Goal: Information Seeking & Learning: Learn about a topic

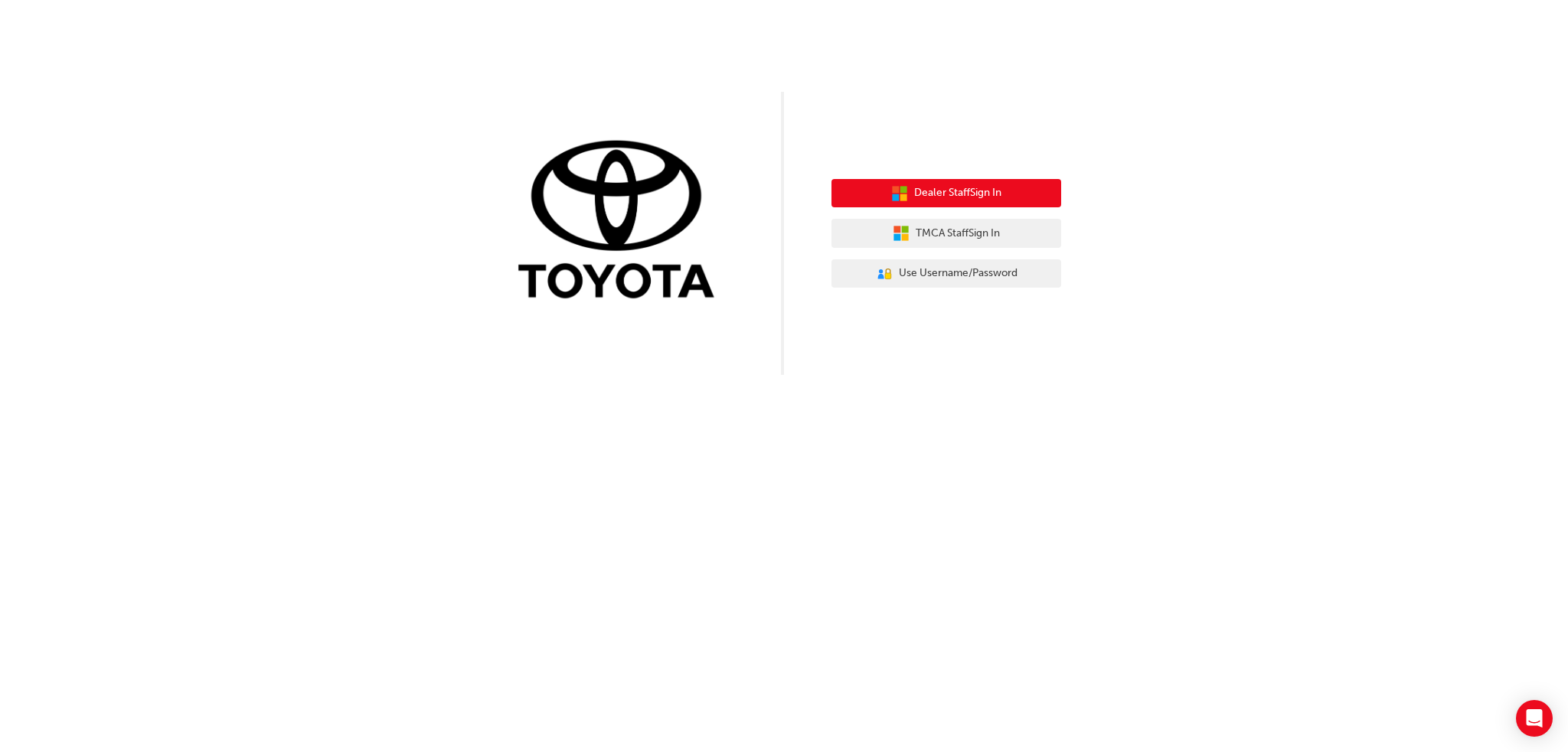
click at [977, 195] on span "Dealer Staff Sign In" at bounding box center [957, 193] width 88 height 18
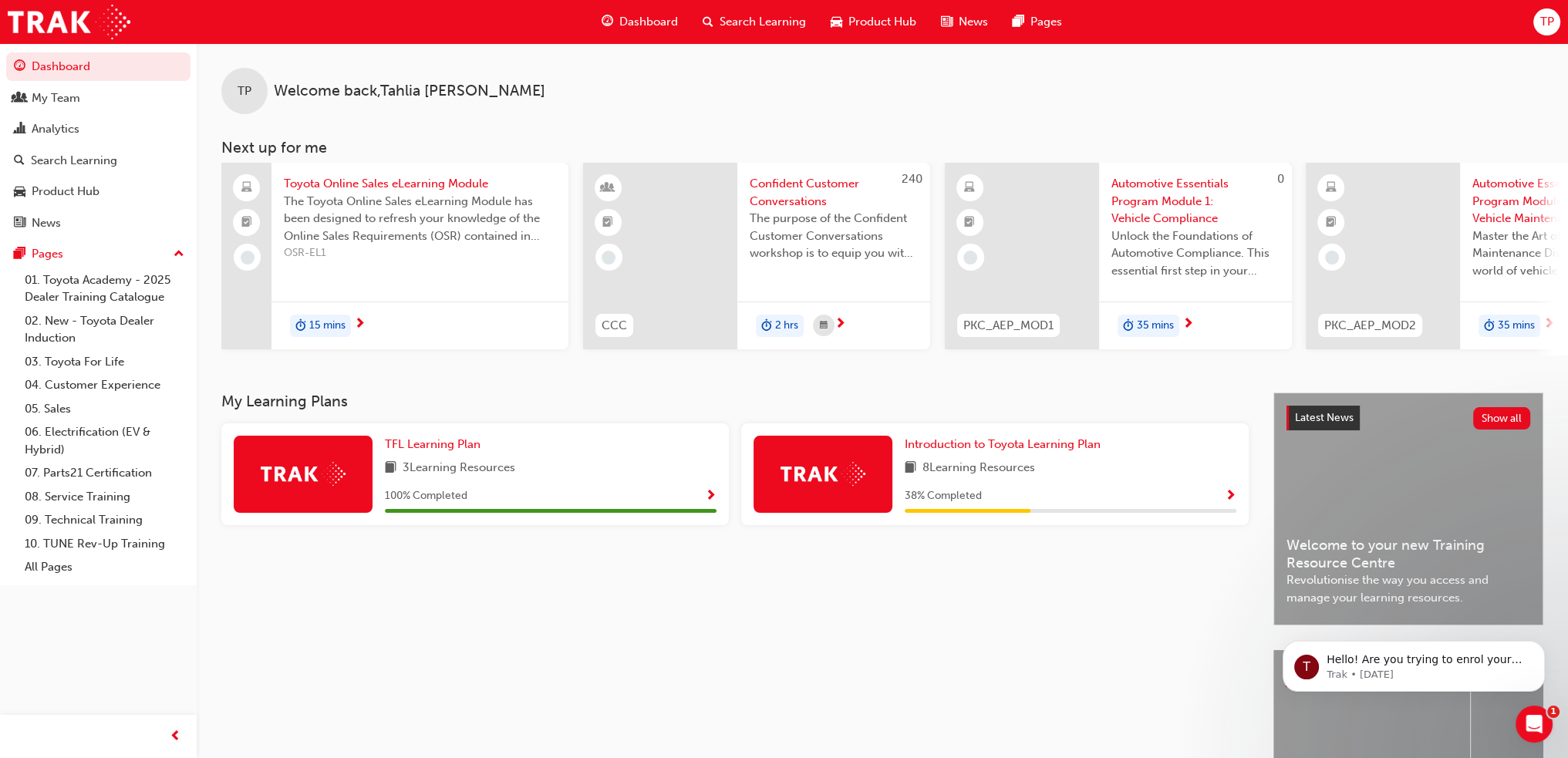
click at [723, 21] on span "Search Learning" at bounding box center [762, 22] width 87 height 18
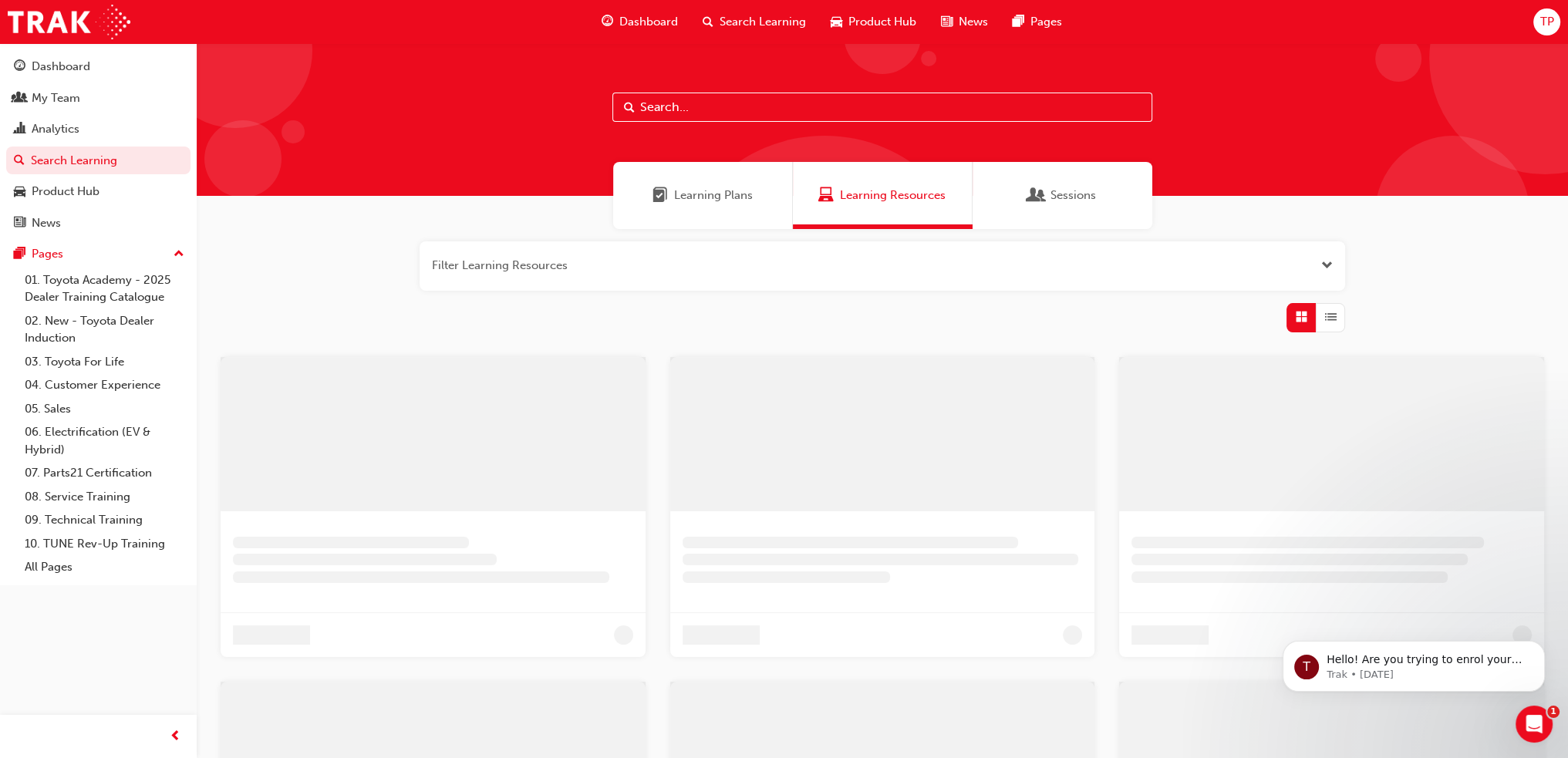
click at [712, 110] on input "text" at bounding box center [882, 107] width 540 height 29
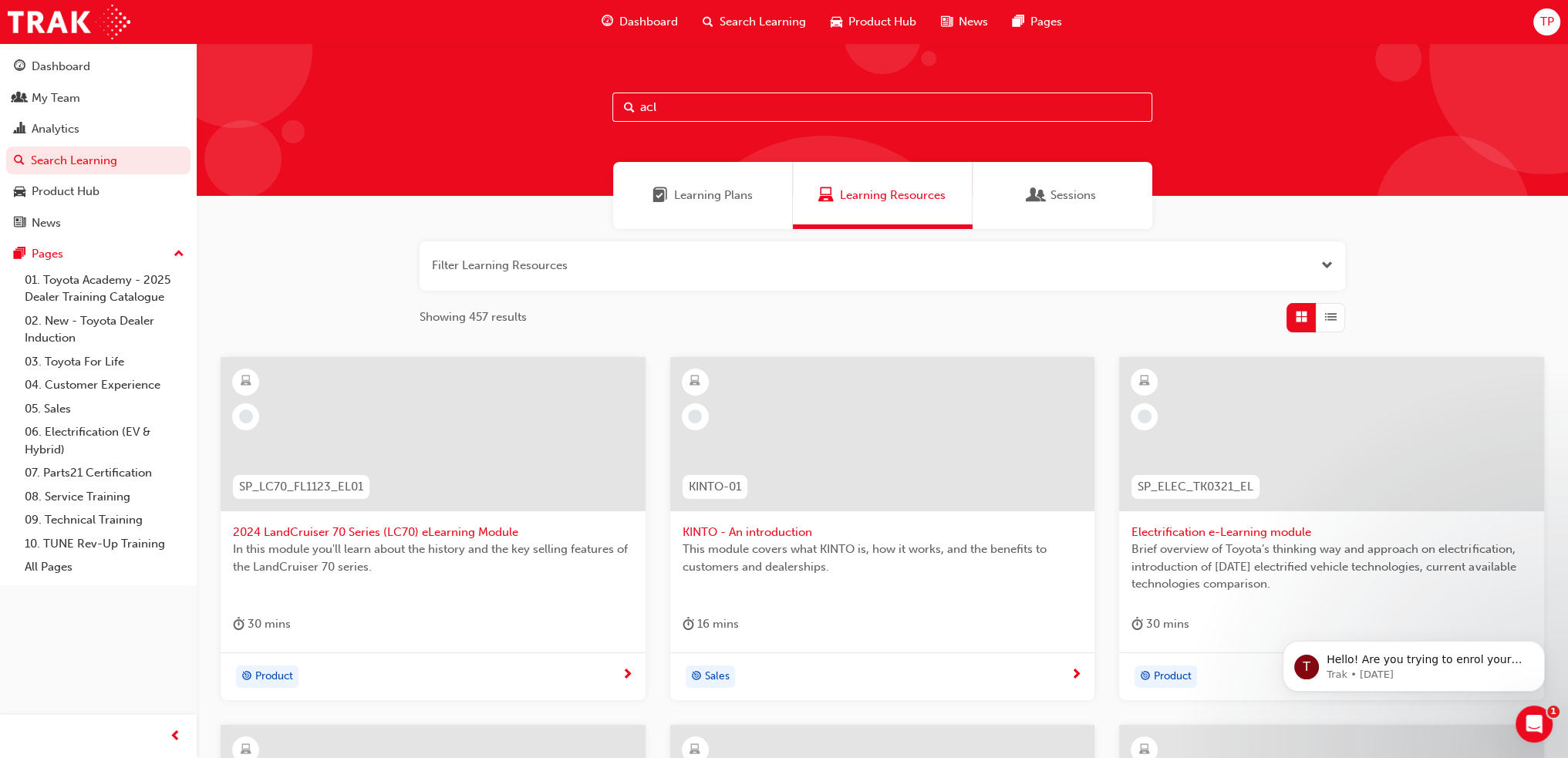
type input "acl"
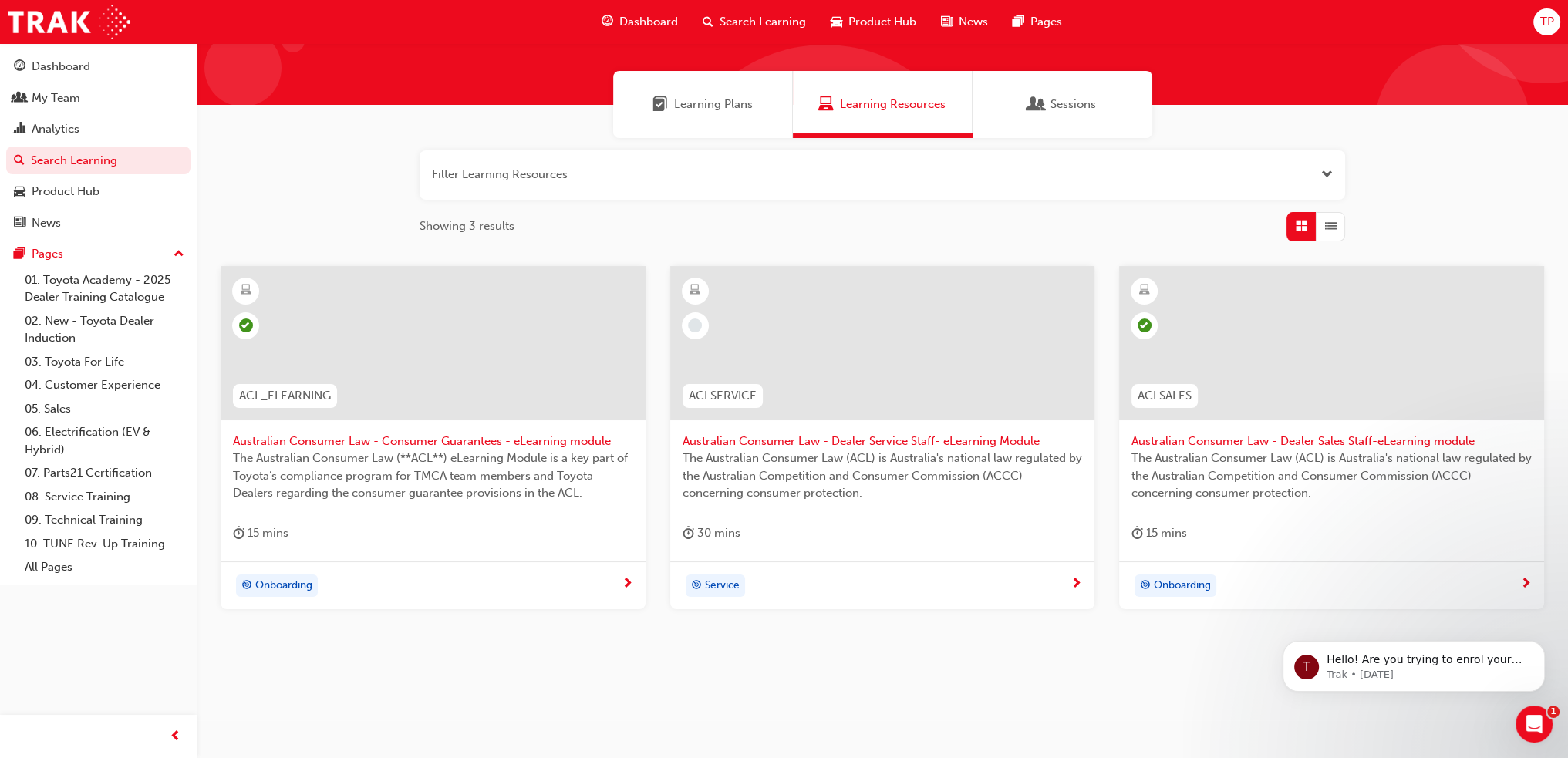
scroll to position [92, 0]
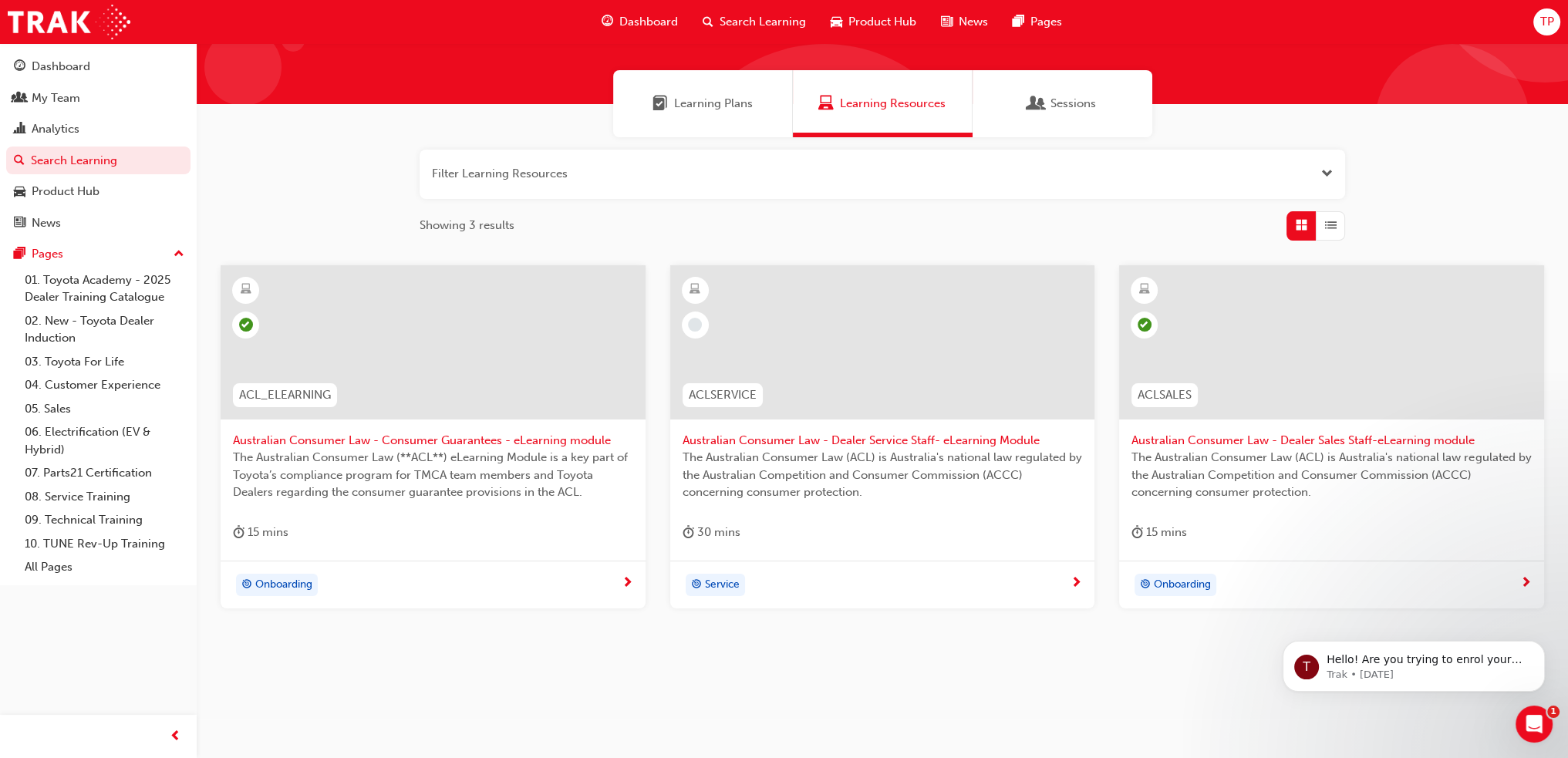
click at [771, 508] on div "The Australian Consumer Law (ACL) is Australia's national law regulated by the …" at bounding box center [882, 479] width 400 height 61
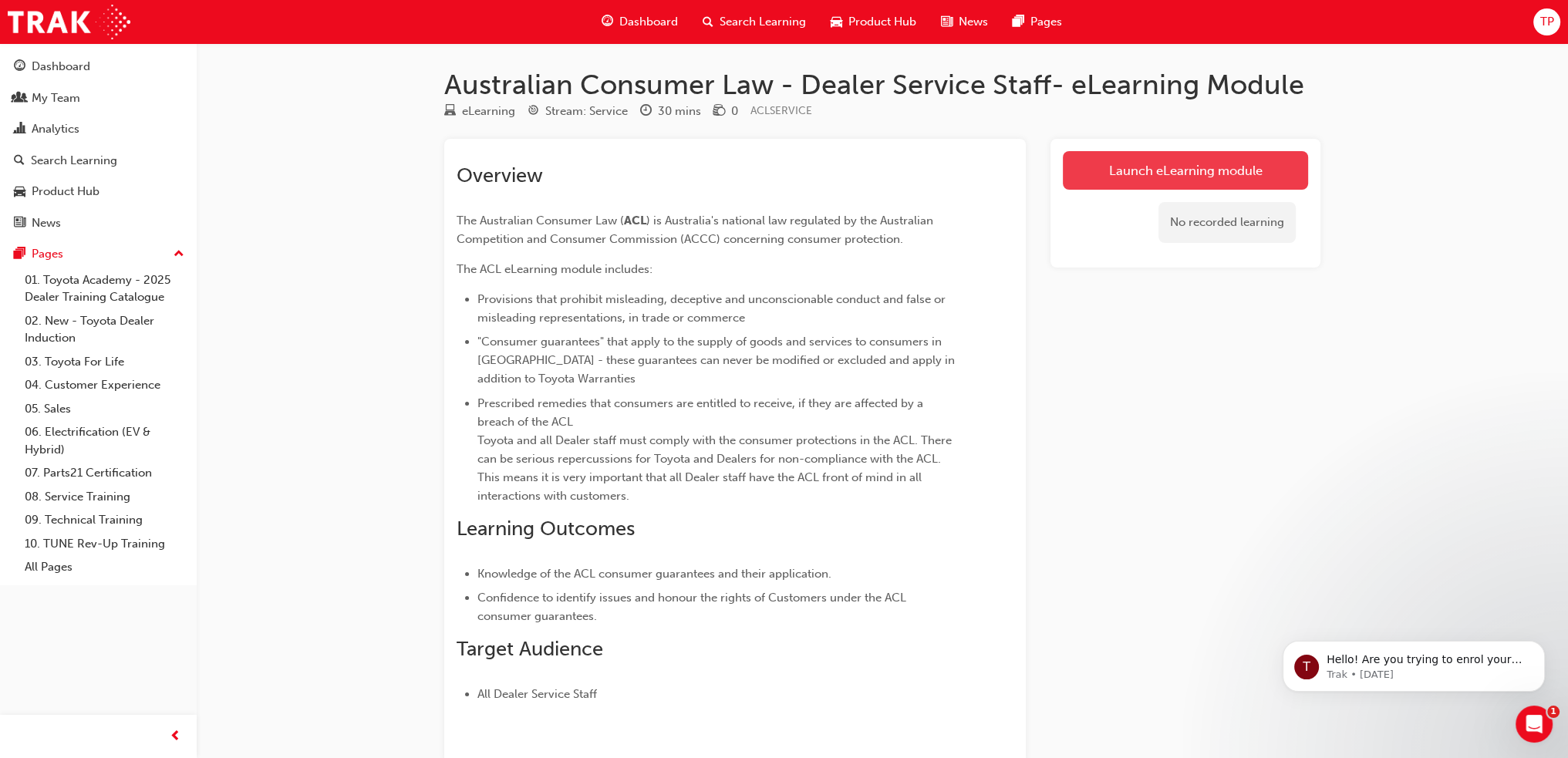
click at [1129, 177] on link "Launch eLearning module" at bounding box center [1186, 171] width 245 height 39
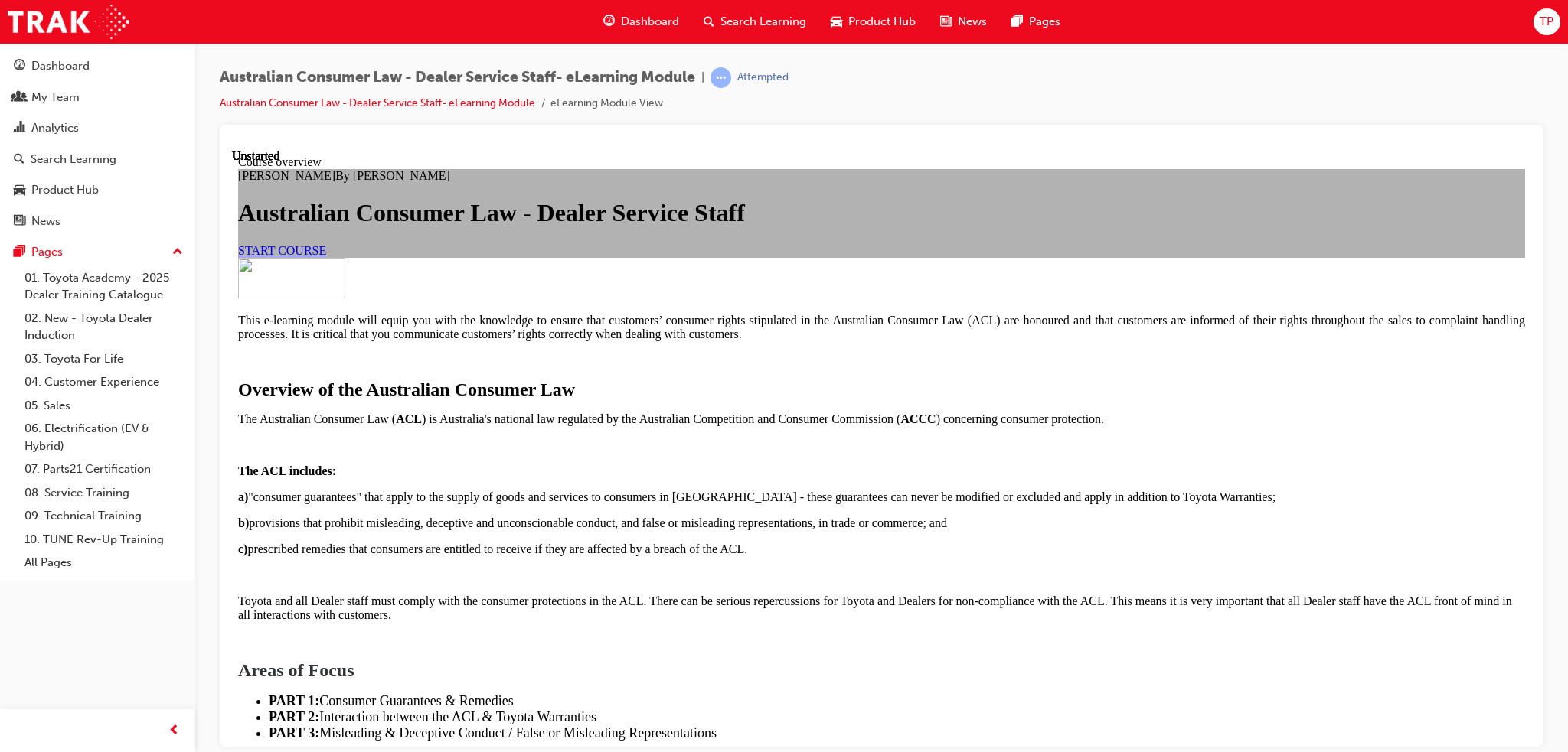
scroll to position [306, 0]
click at [326, 243] on span "START COURSE" at bounding box center [282, 250] width 88 height 13
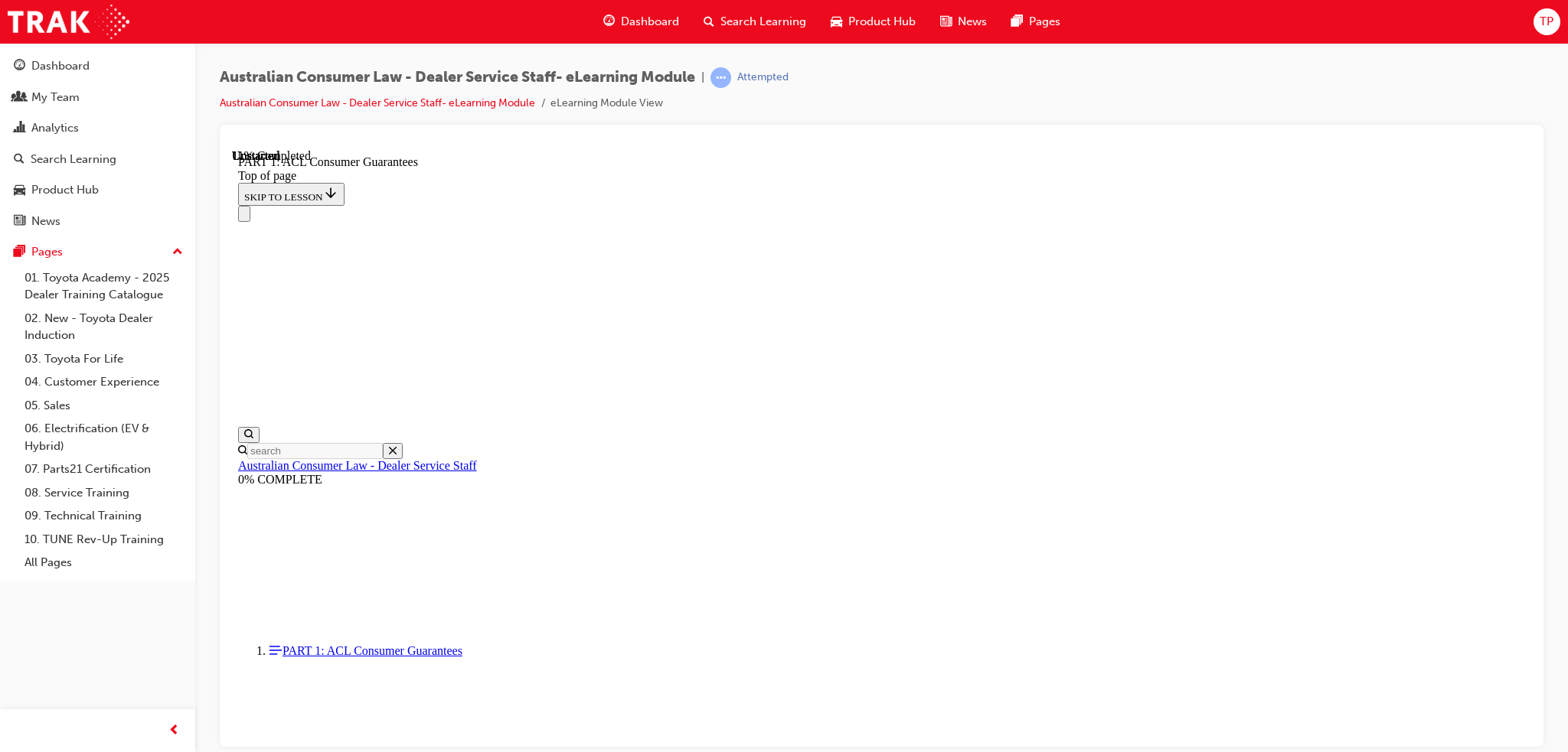
scroll to position [2267, 0]
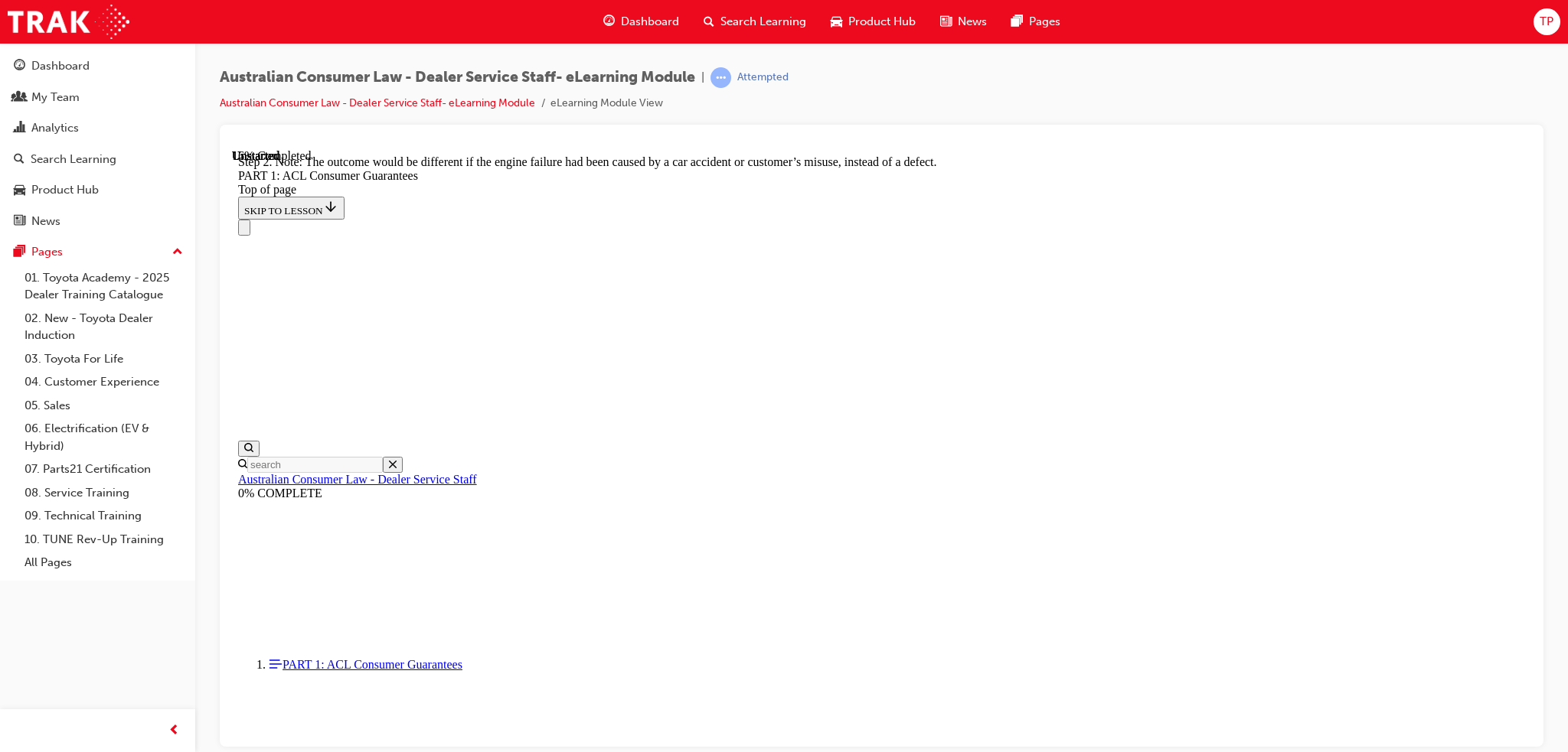
scroll to position [2899, 0]
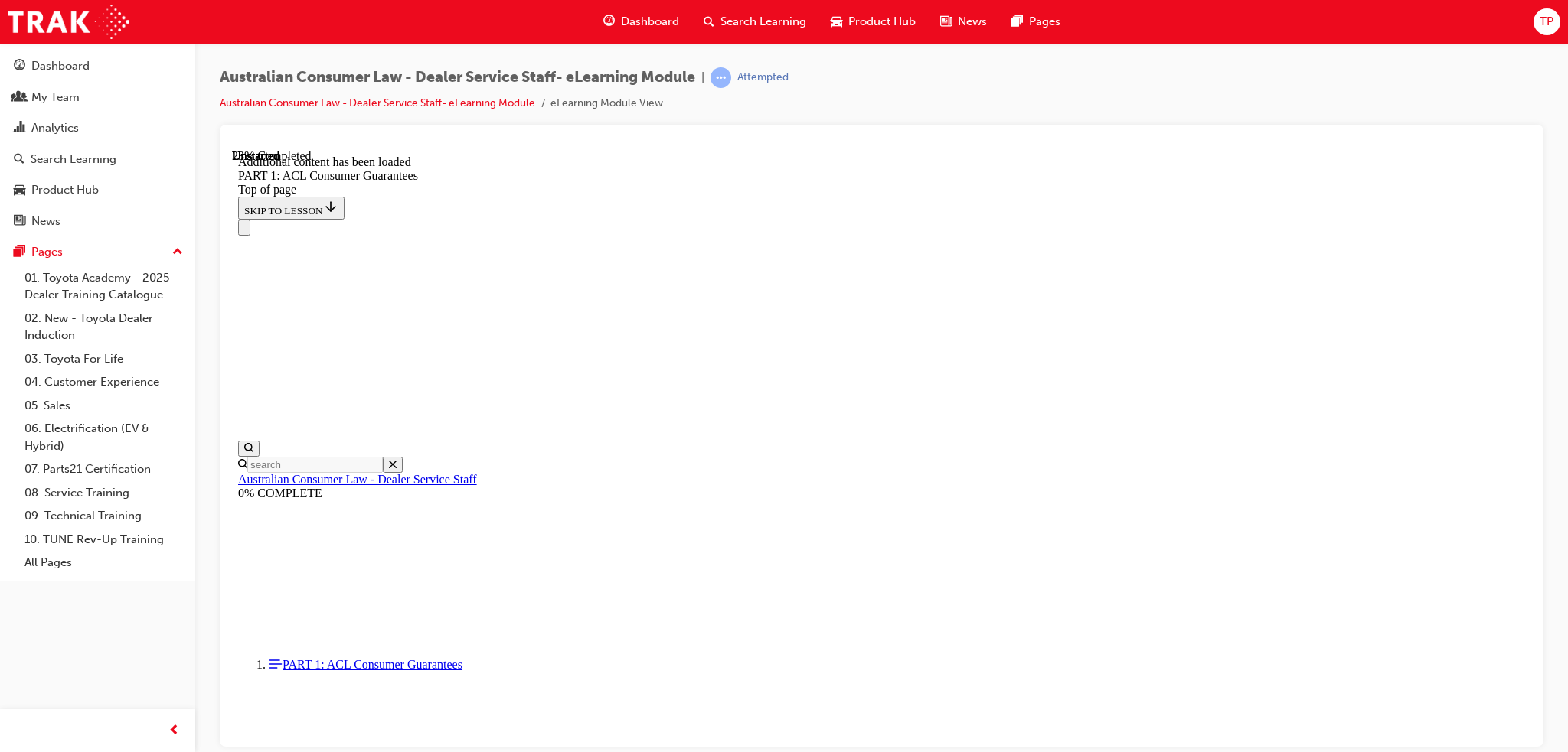
scroll to position [3958, 0]
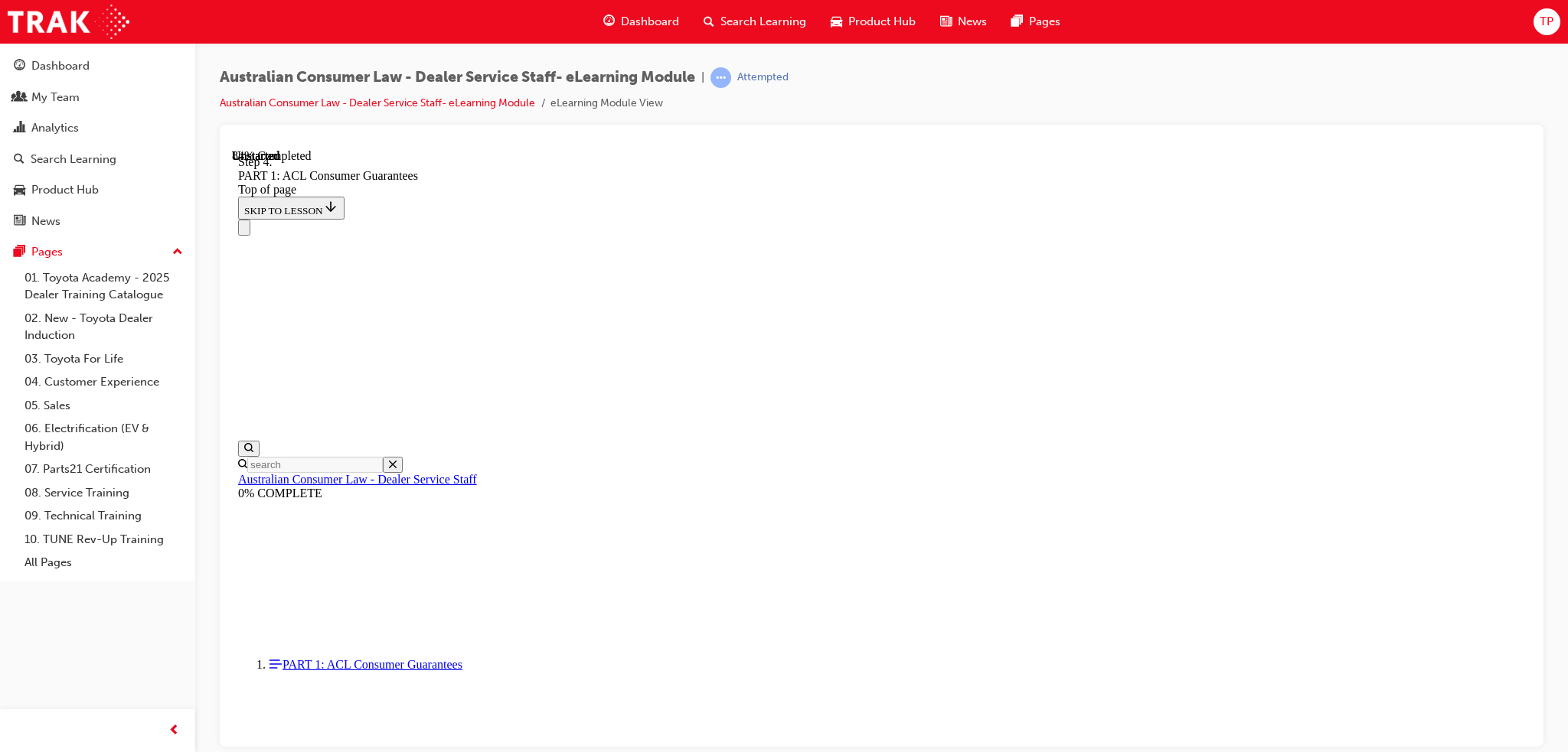
scroll to position [13401, 0]
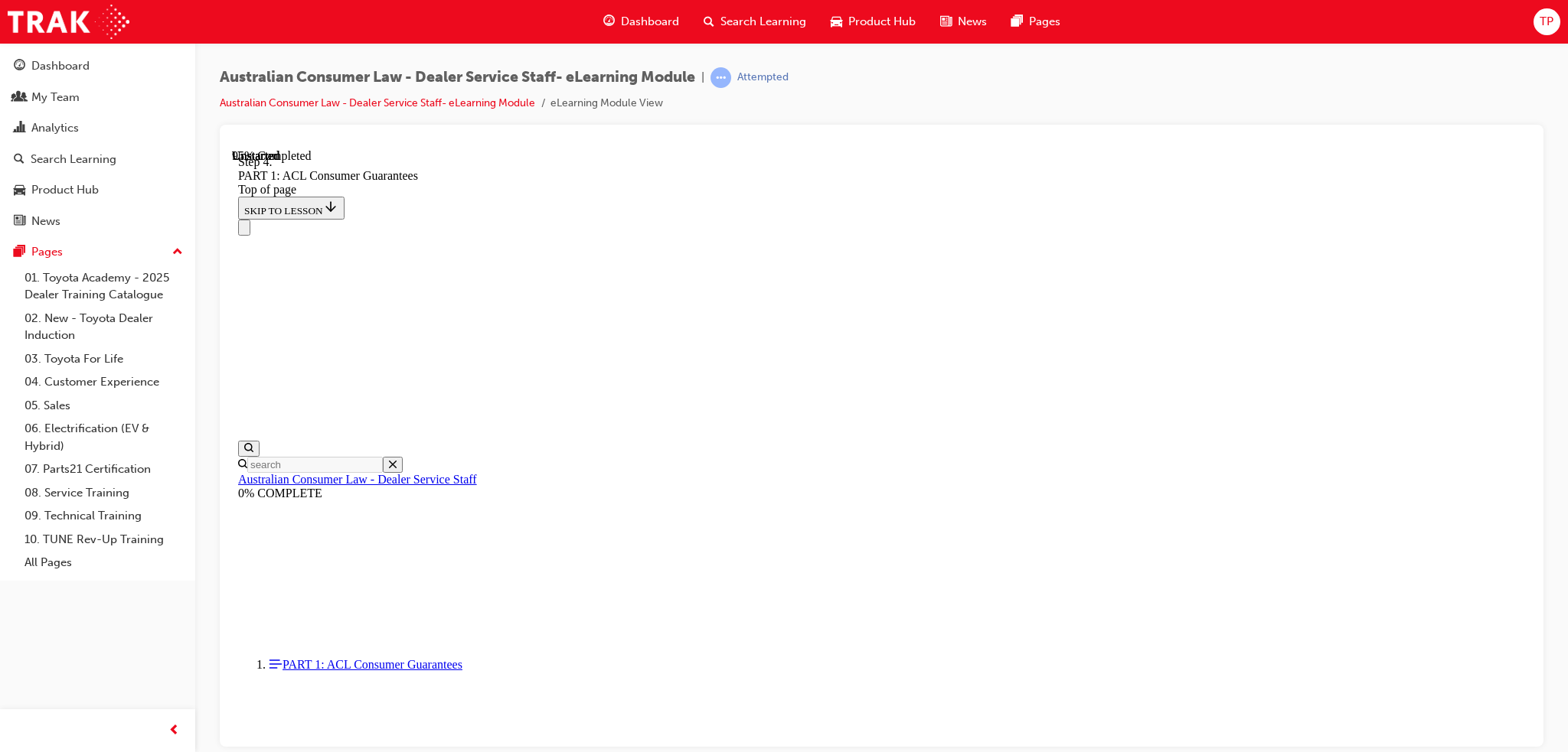
scroll to position [15938, 0]
drag, startPoint x: 882, startPoint y: 512, endPoint x: 891, endPoint y: 509, distance: 9.5
drag, startPoint x: 901, startPoint y: 651, endPoint x: 1029, endPoint y: 292, distance: 381.1
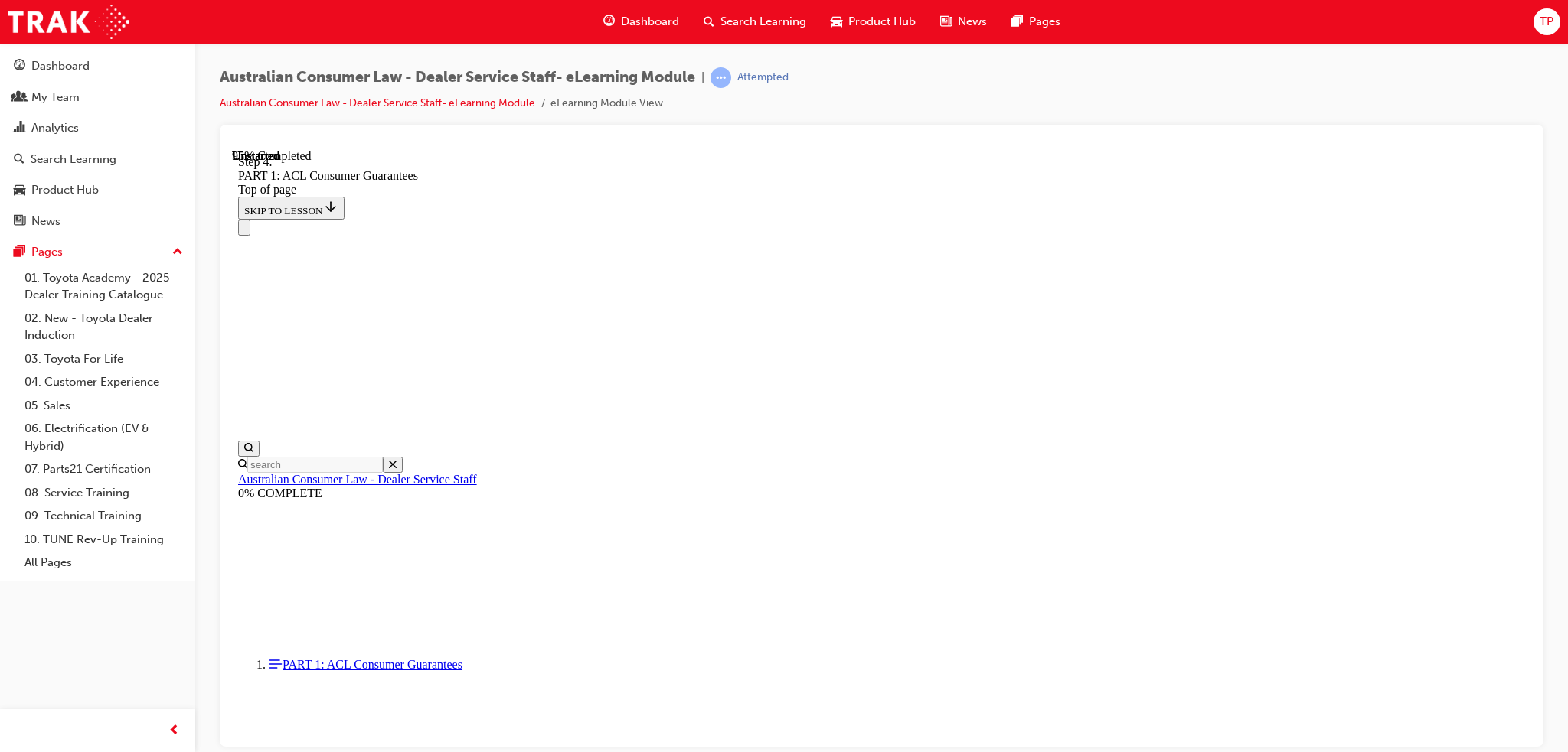
drag, startPoint x: 902, startPoint y: 404, endPoint x: 993, endPoint y: 387, distance: 92.6
drag, startPoint x: 891, startPoint y: 676, endPoint x: 989, endPoint y: 489, distance: 211.1
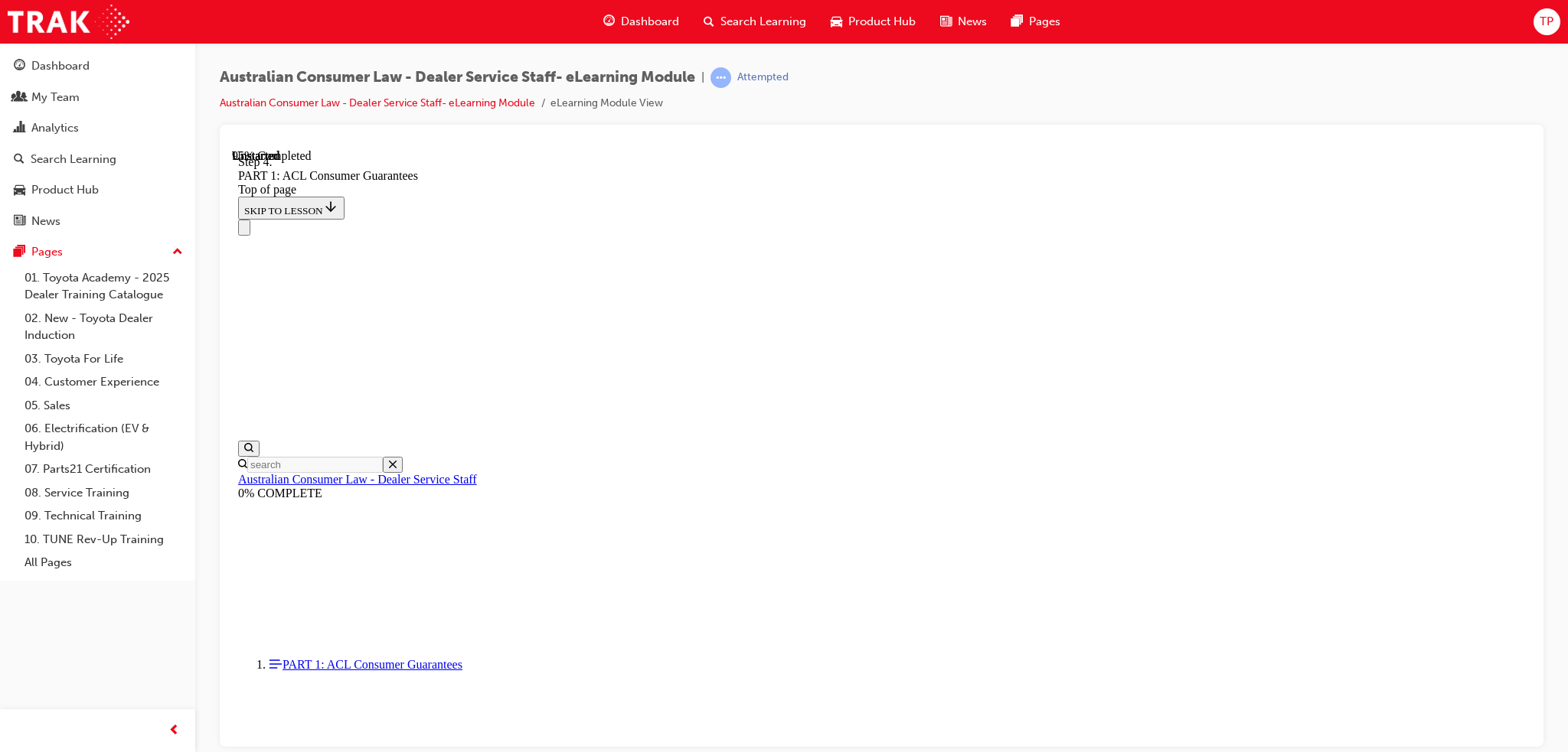
drag, startPoint x: 918, startPoint y: 571, endPoint x: 1024, endPoint y: 605, distance: 111.3
drag, startPoint x: 852, startPoint y: 545, endPoint x: 1003, endPoint y: 549, distance: 151.1
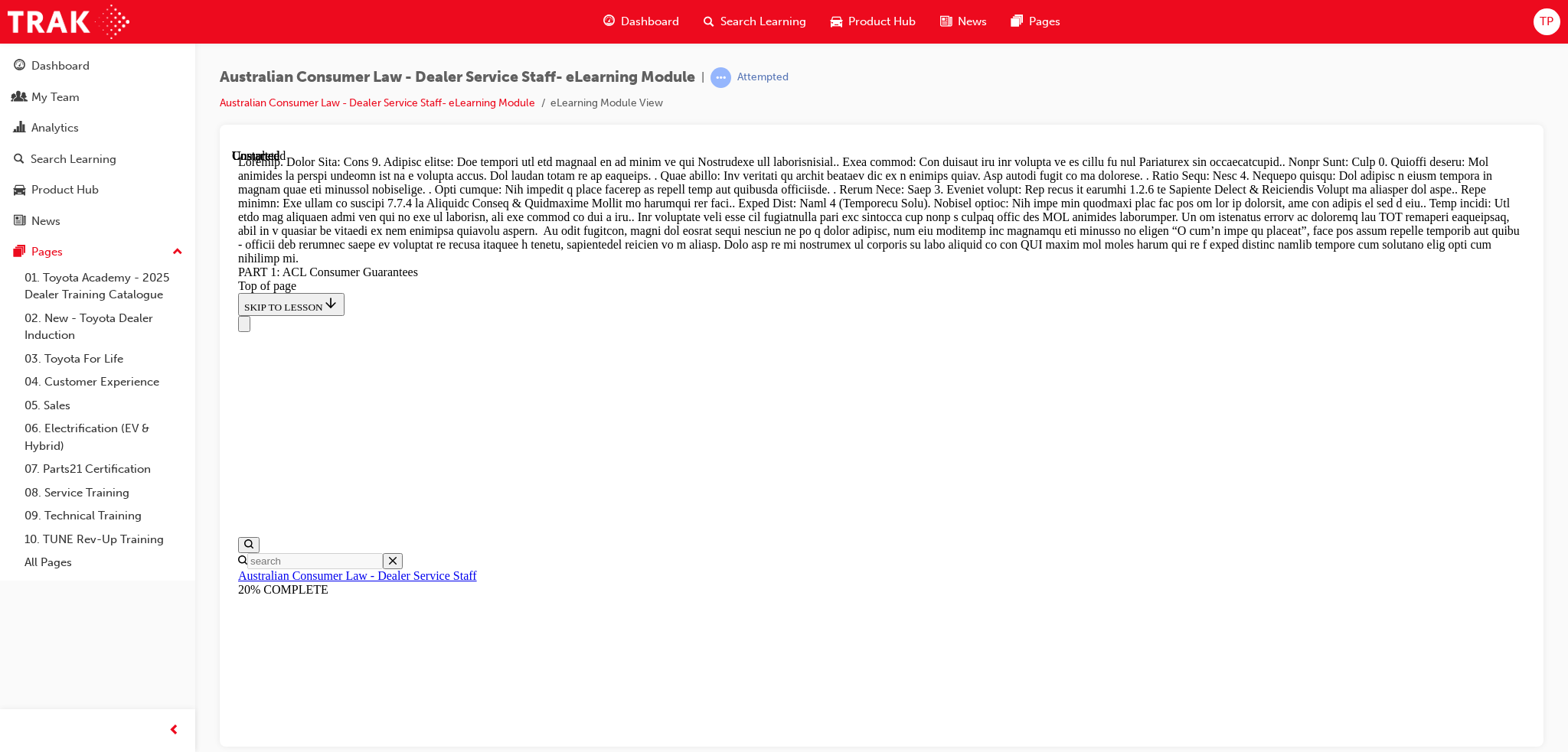
scroll to position [17555, 0]
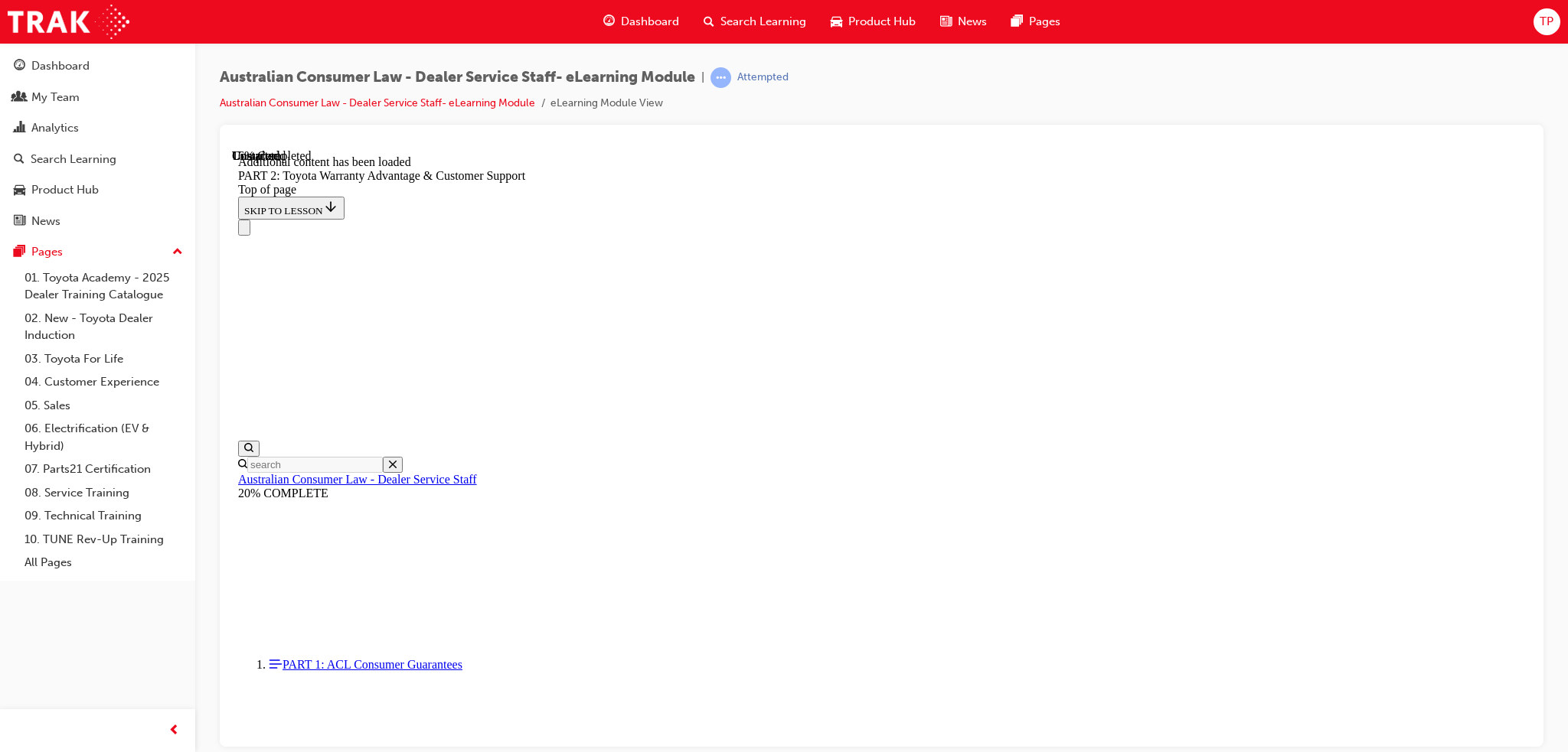
scroll to position [1538, 0]
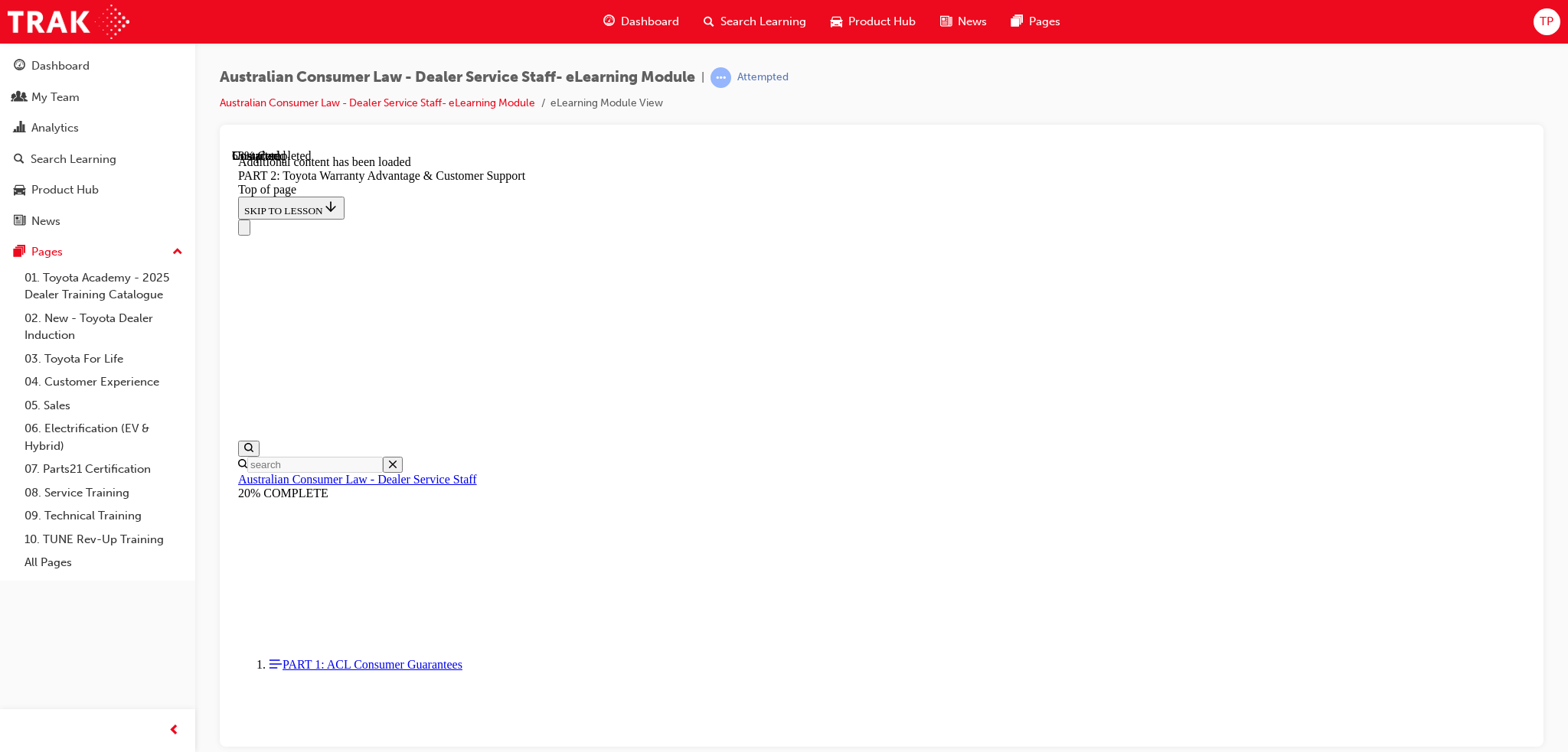
scroll to position [3529, 0]
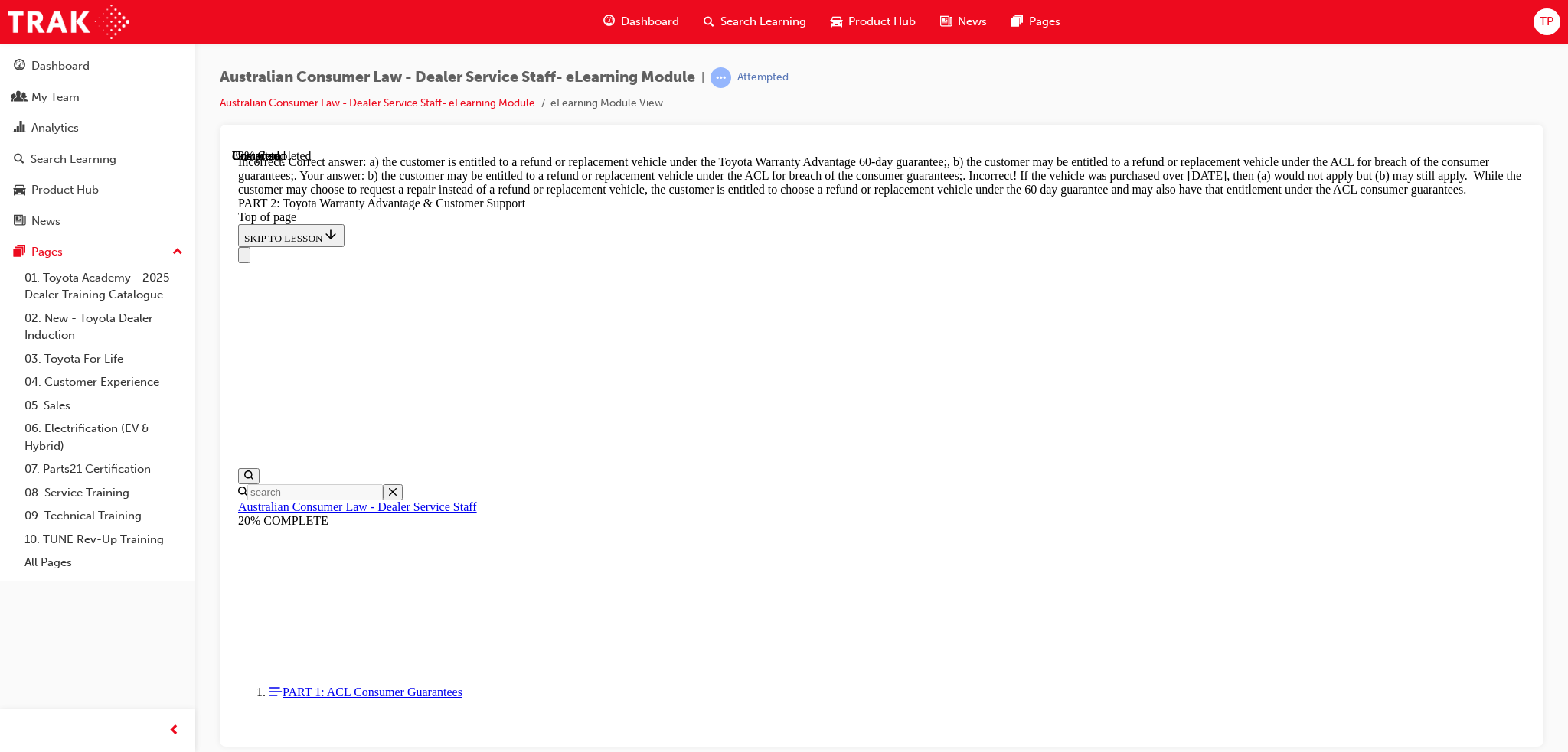
scroll to position [5810, 0]
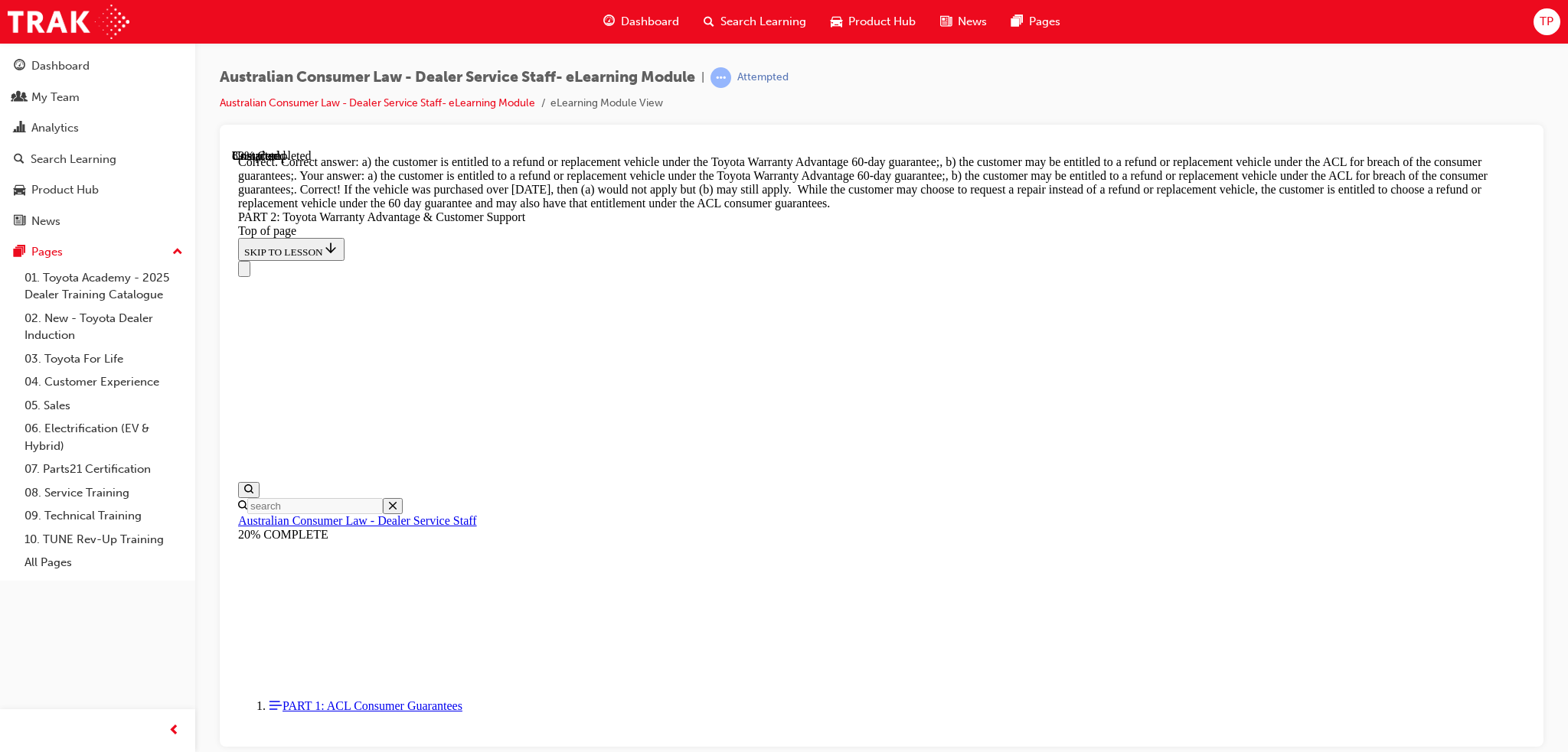
scroll to position [5698, 0]
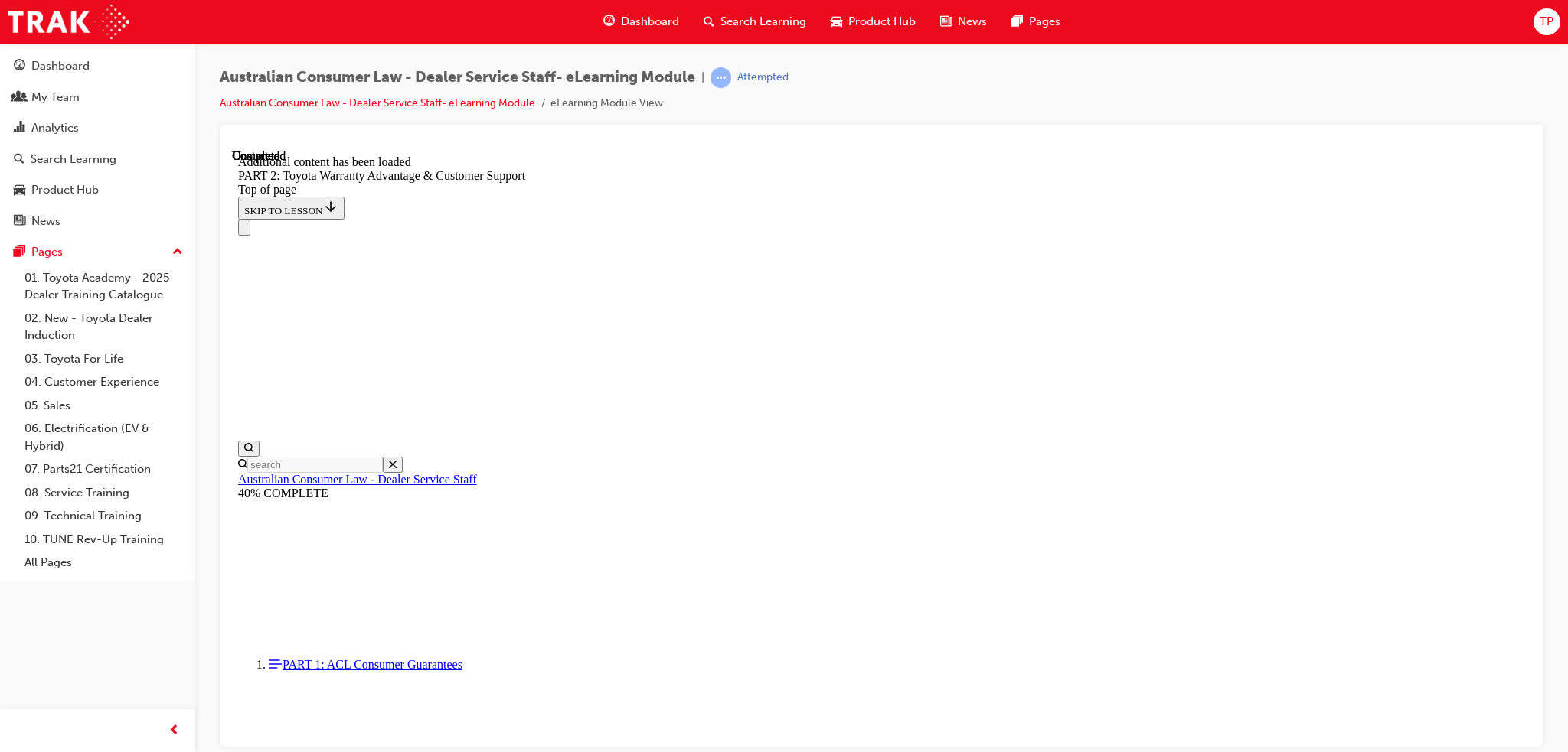
scroll to position [6324, 0]
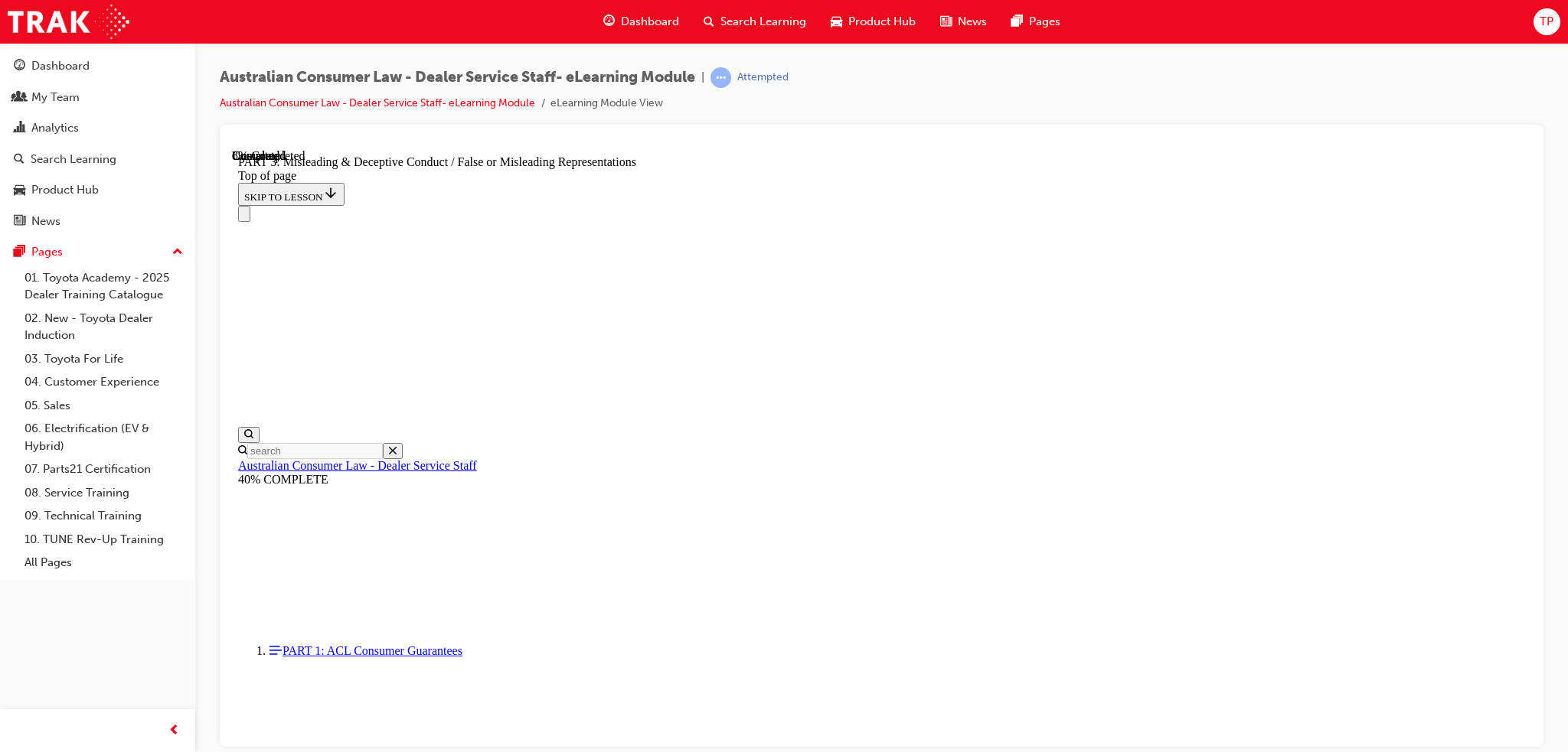
scroll to position [912, 0]
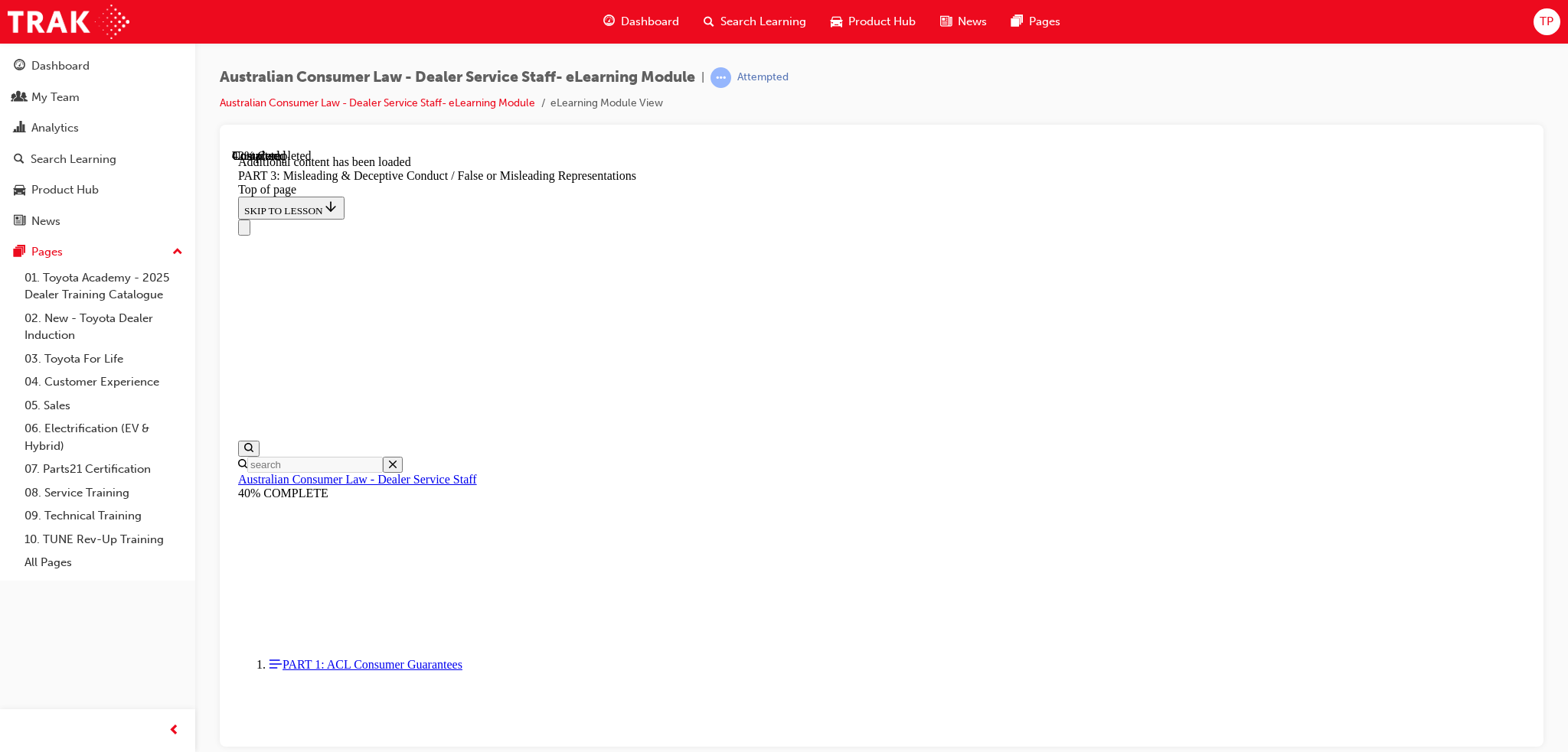
scroll to position [3336, 0]
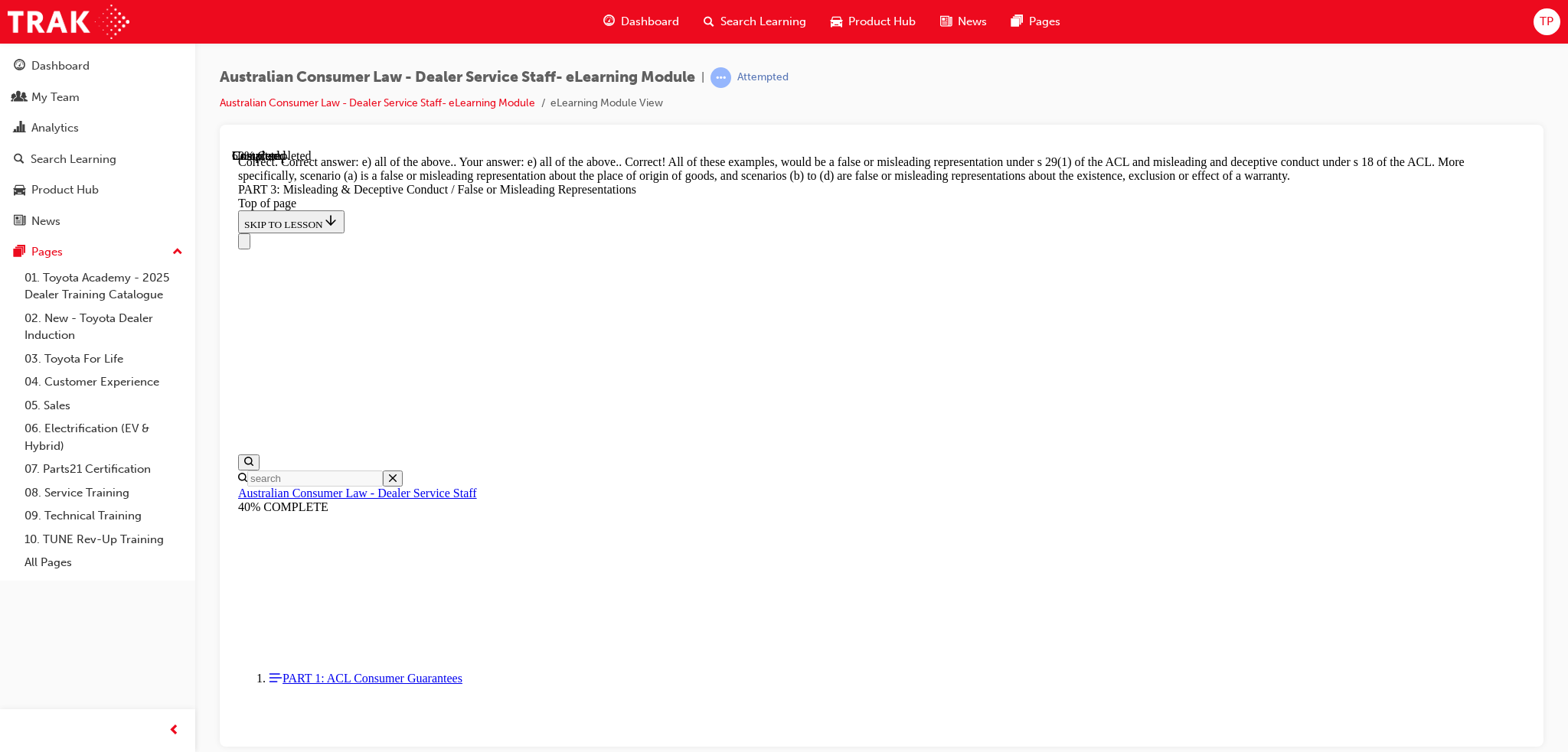
scroll to position [3731, 0]
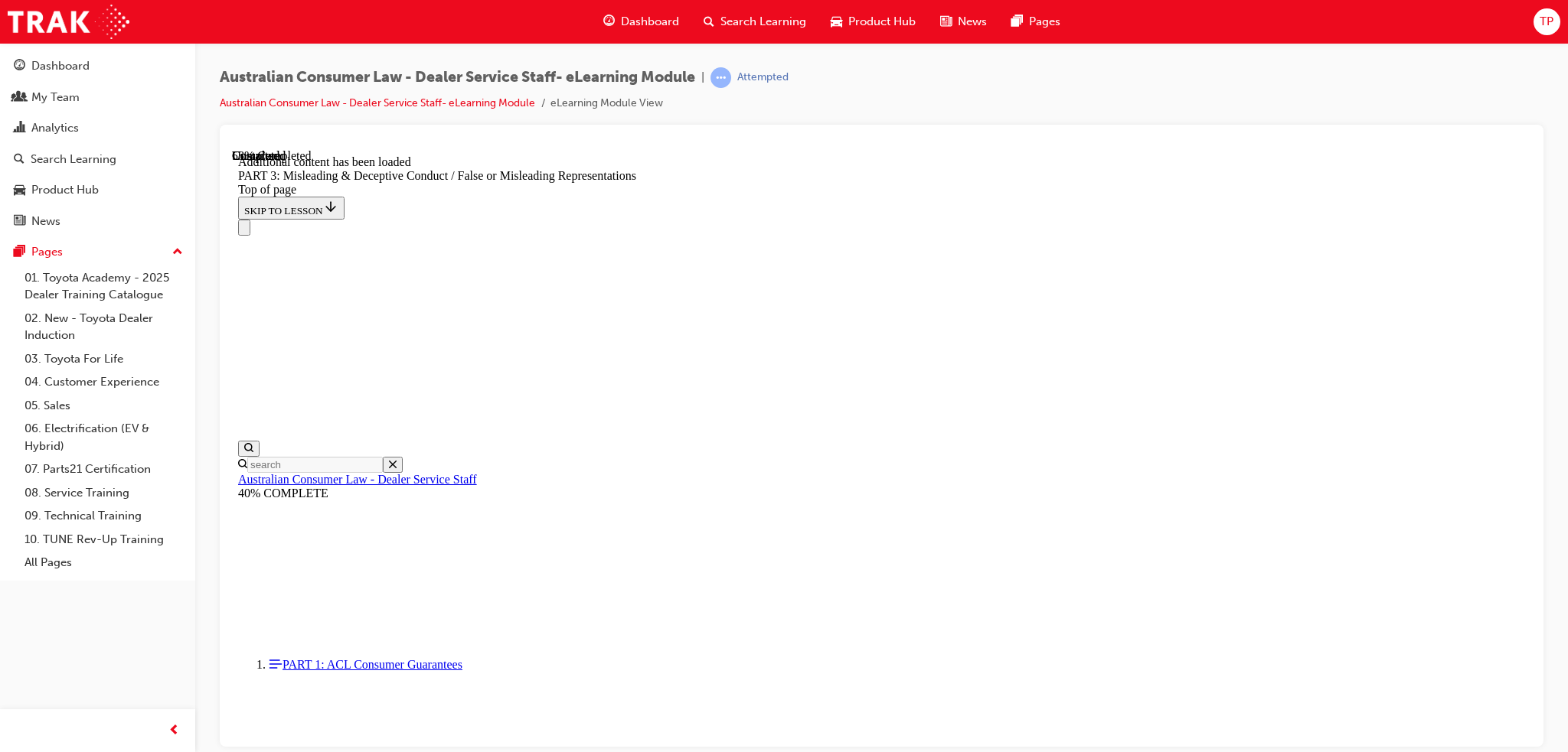
scroll to position [4435, 0]
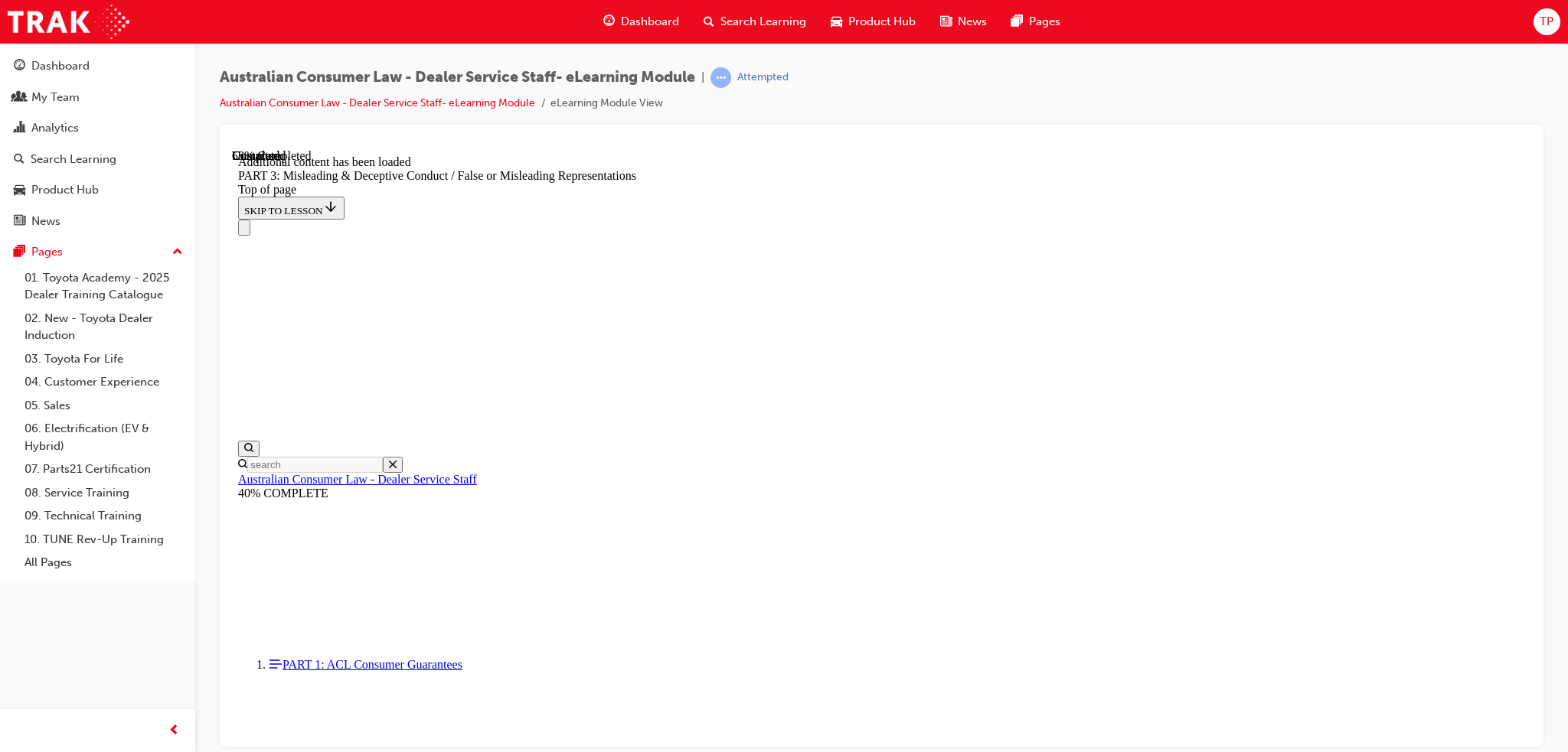
scroll to position [4553, 0]
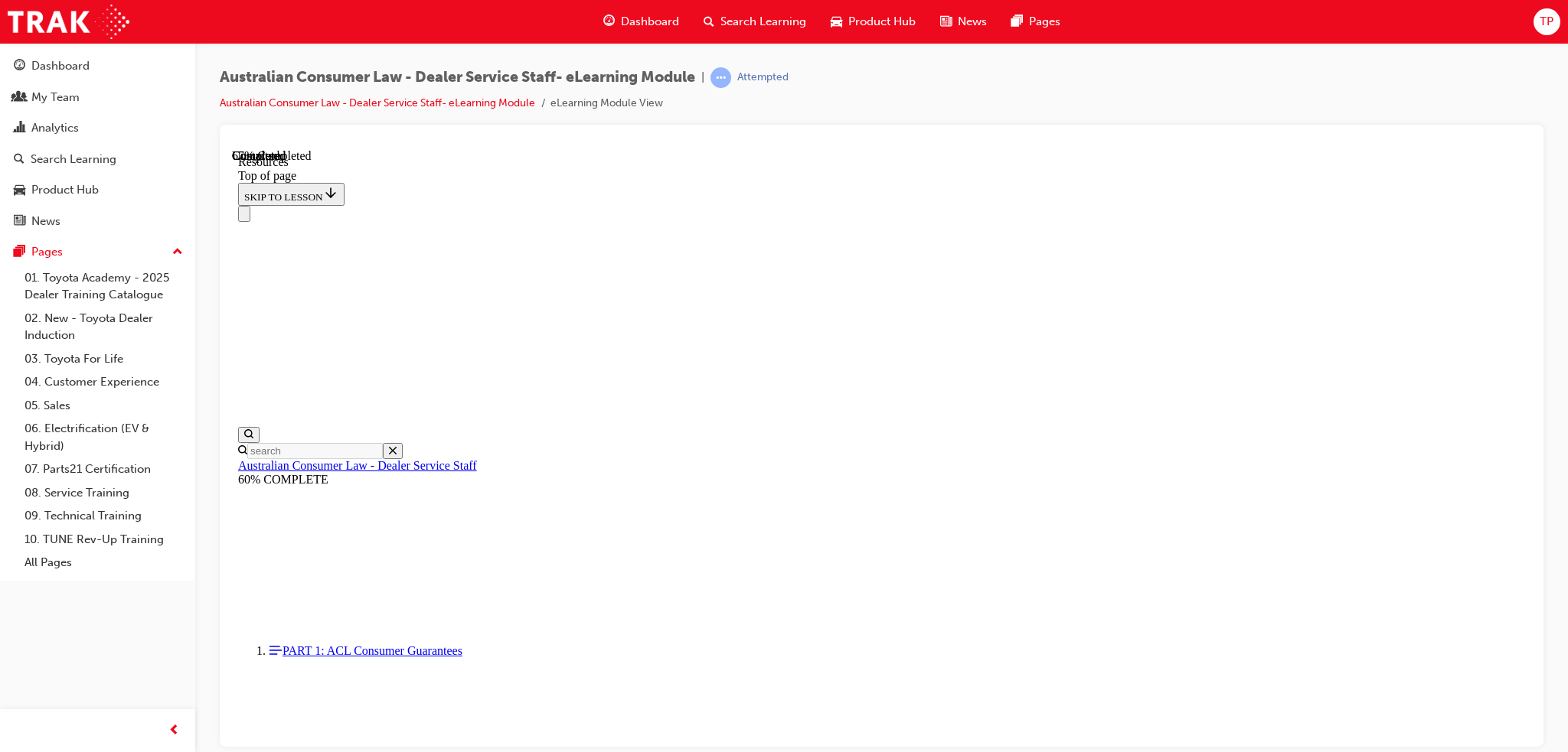
scroll to position [683, 0]
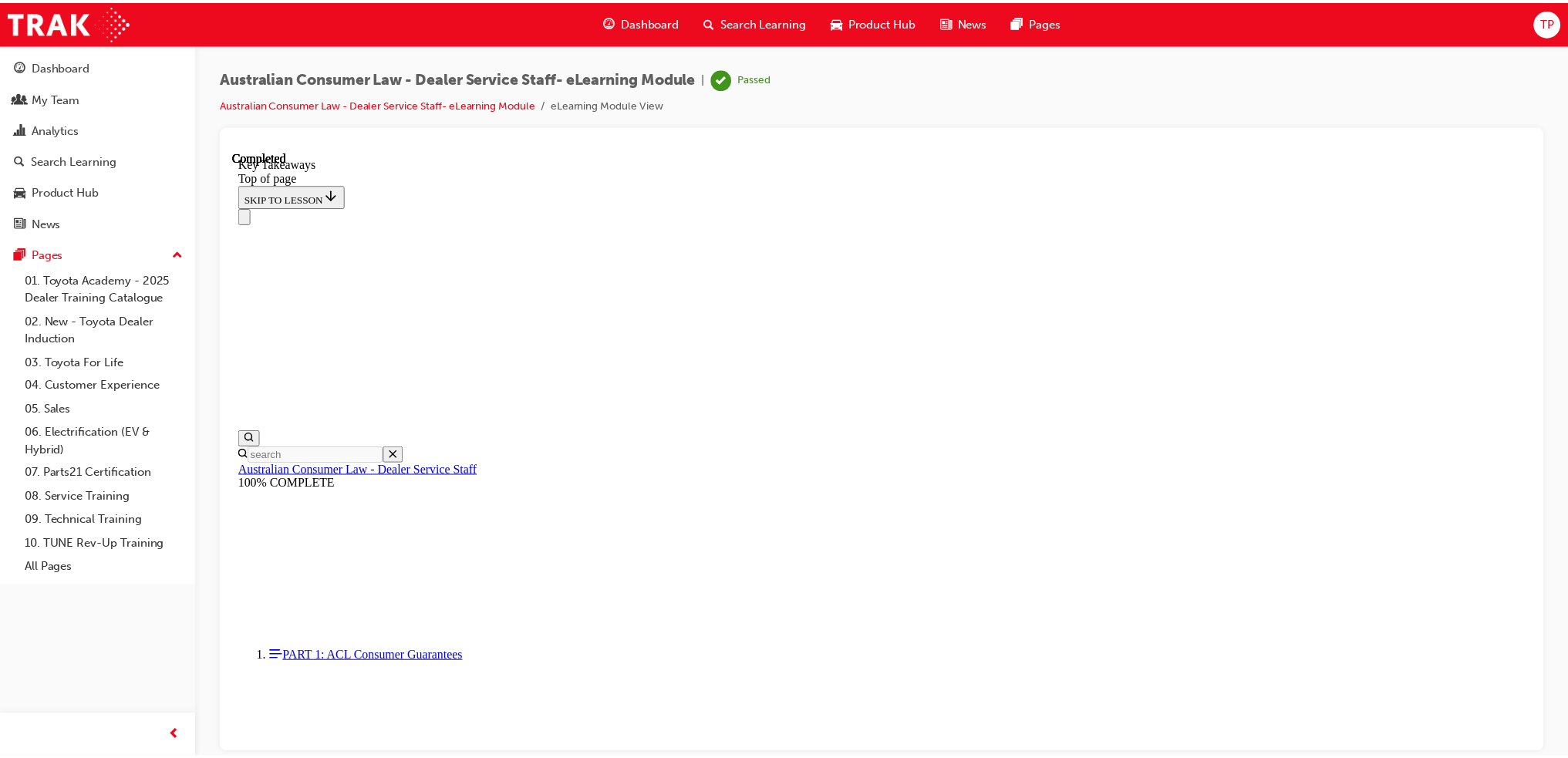
scroll to position [299, 0]
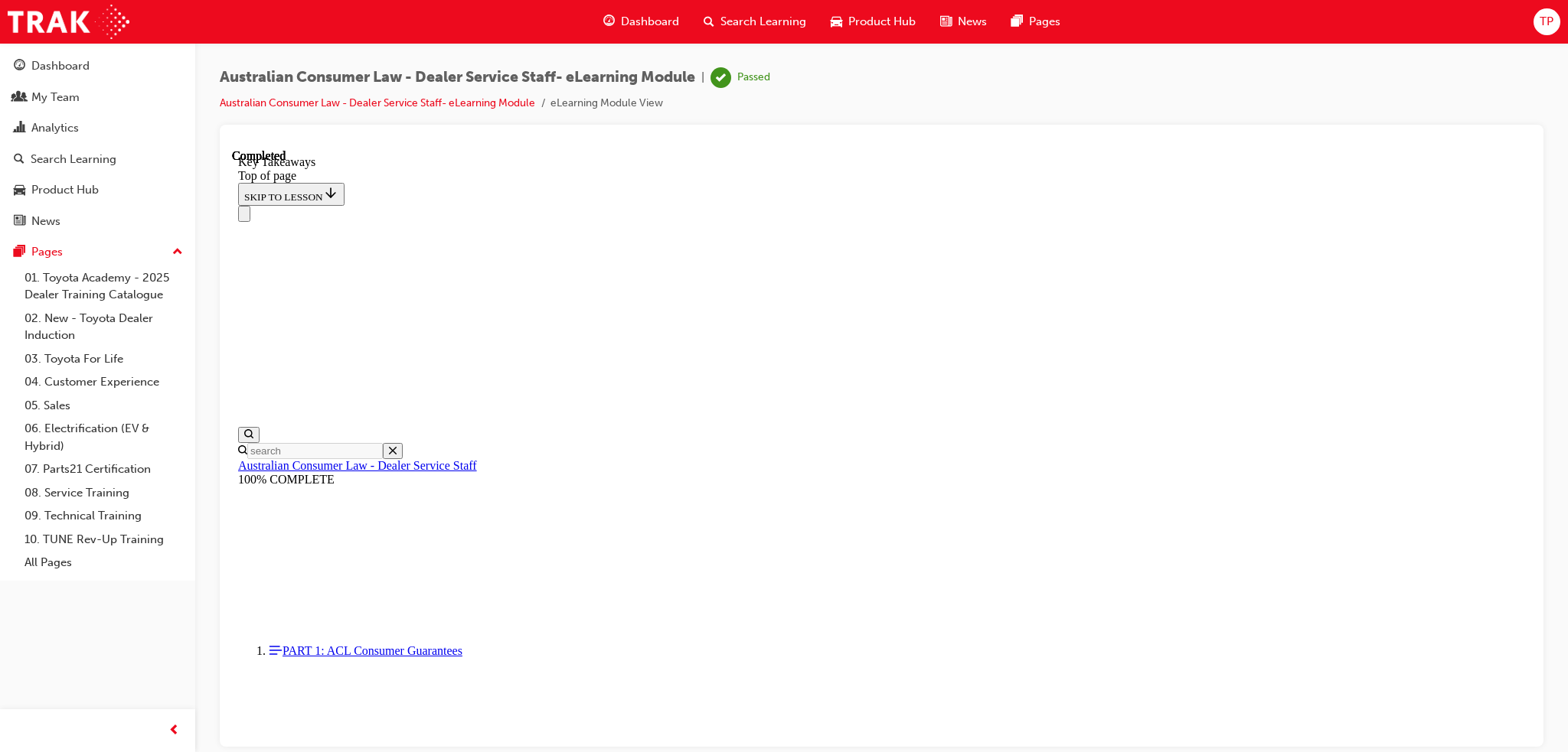
click at [759, 80] on div "Passed" at bounding box center [753, 77] width 33 height 14
click at [505, 106] on link "Australian Consumer Law - Dealer Service Staff- eLearning Module" at bounding box center [377, 103] width 315 height 13
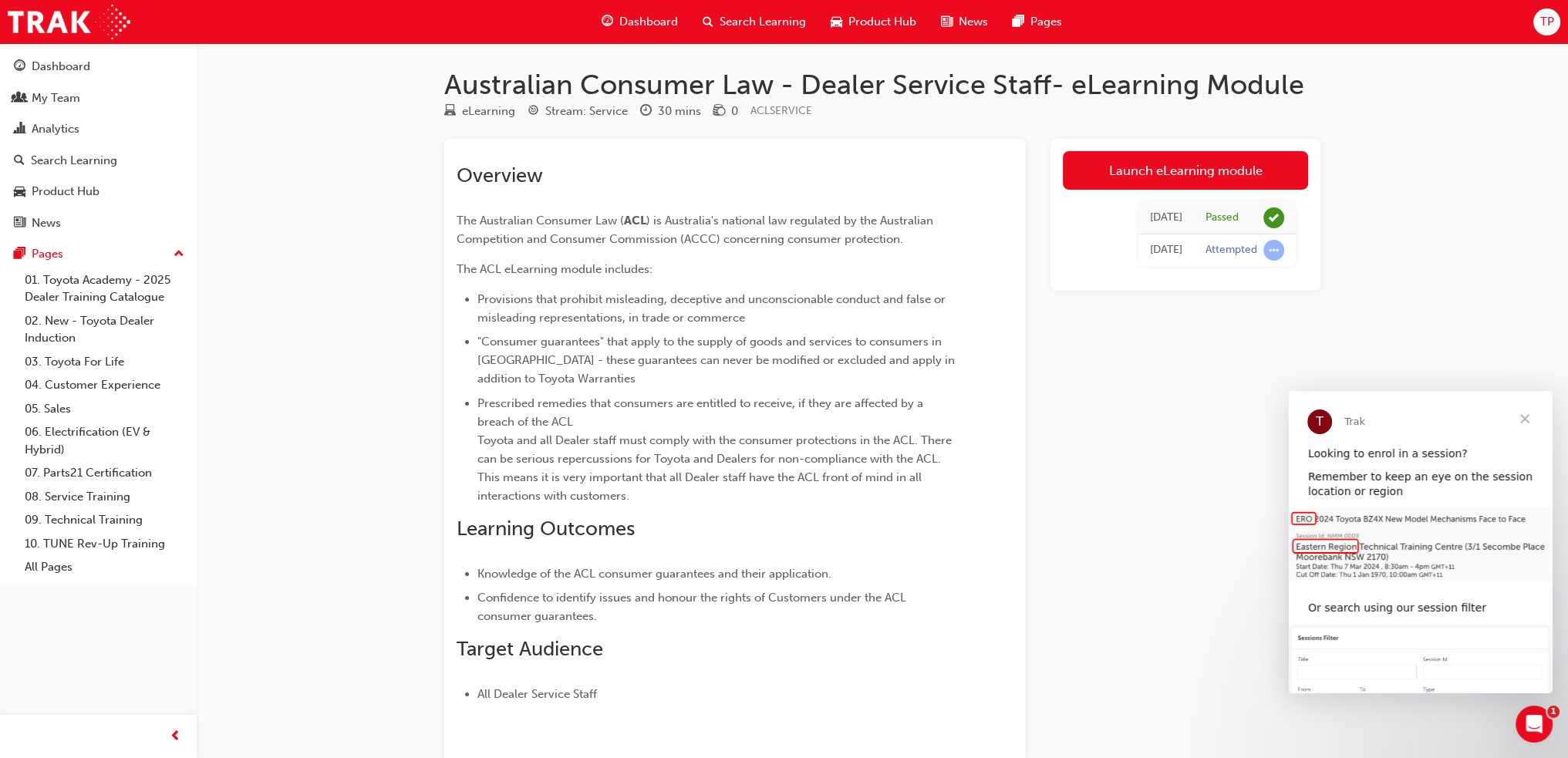
click at [1530, 424] on span "Close" at bounding box center [1525, 418] width 55 height 55
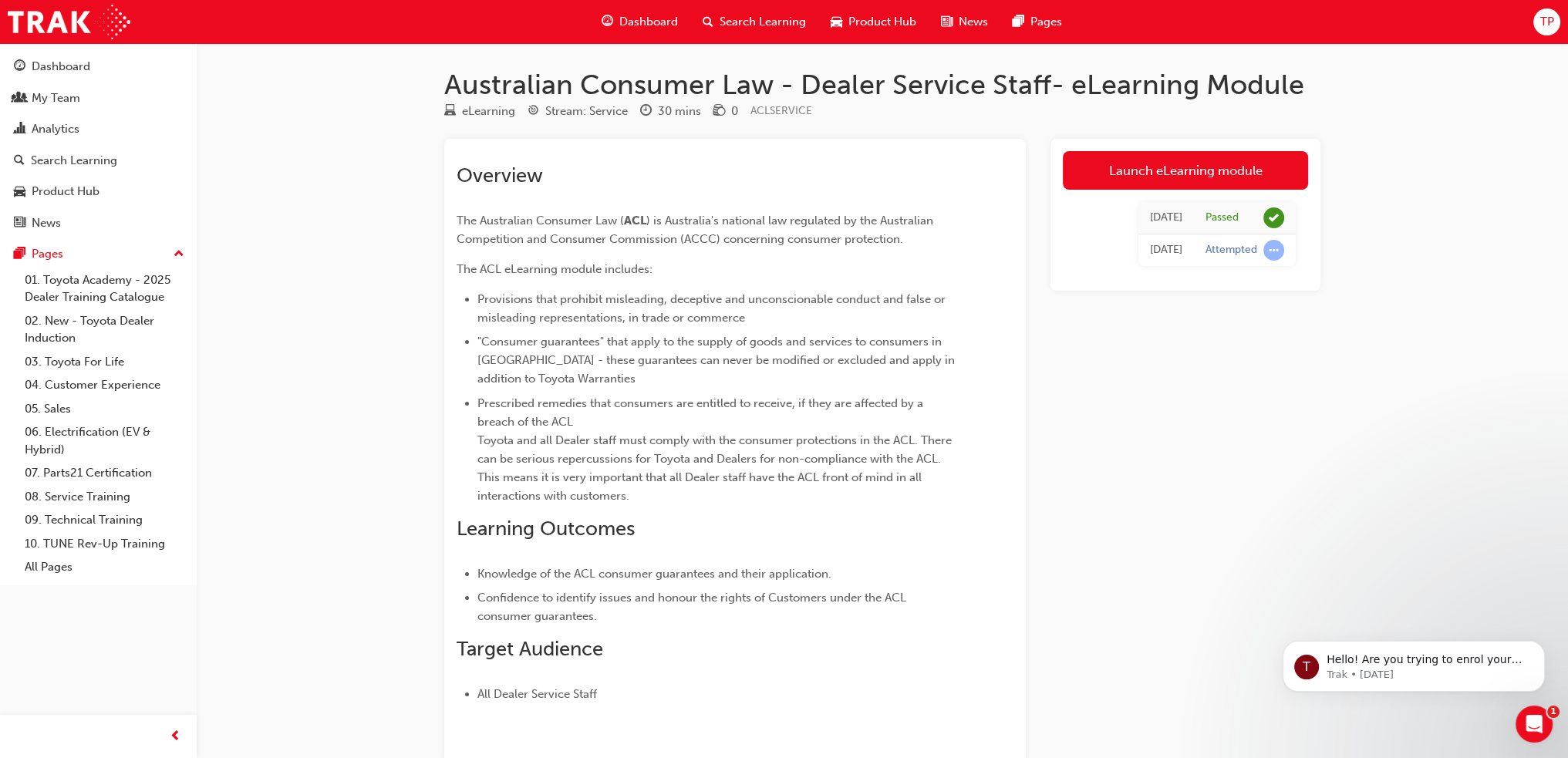
click at [734, 22] on span "Search Learning" at bounding box center [762, 22] width 87 height 18
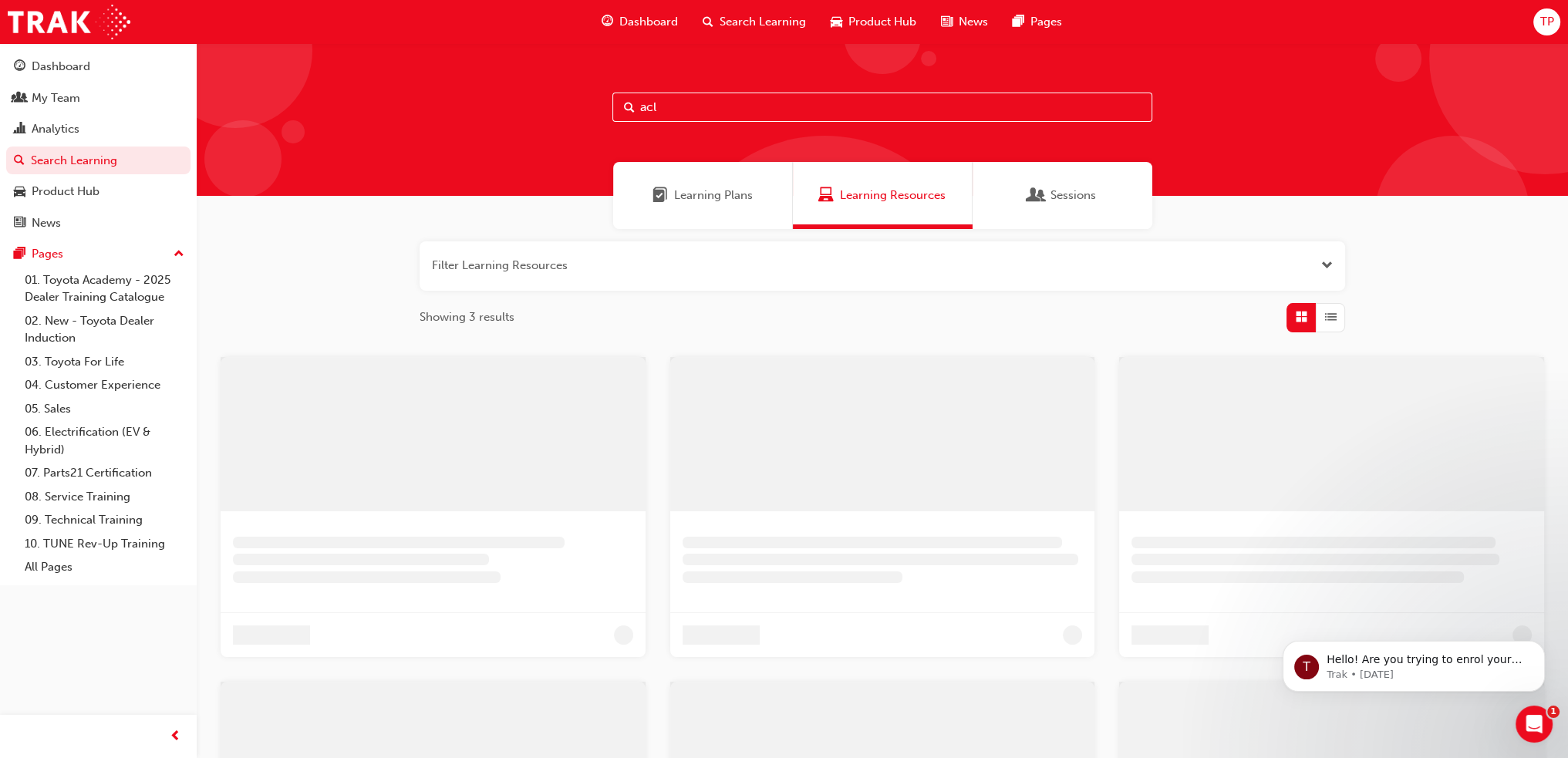
click at [673, 114] on input "acl" at bounding box center [882, 107] width 540 height 29
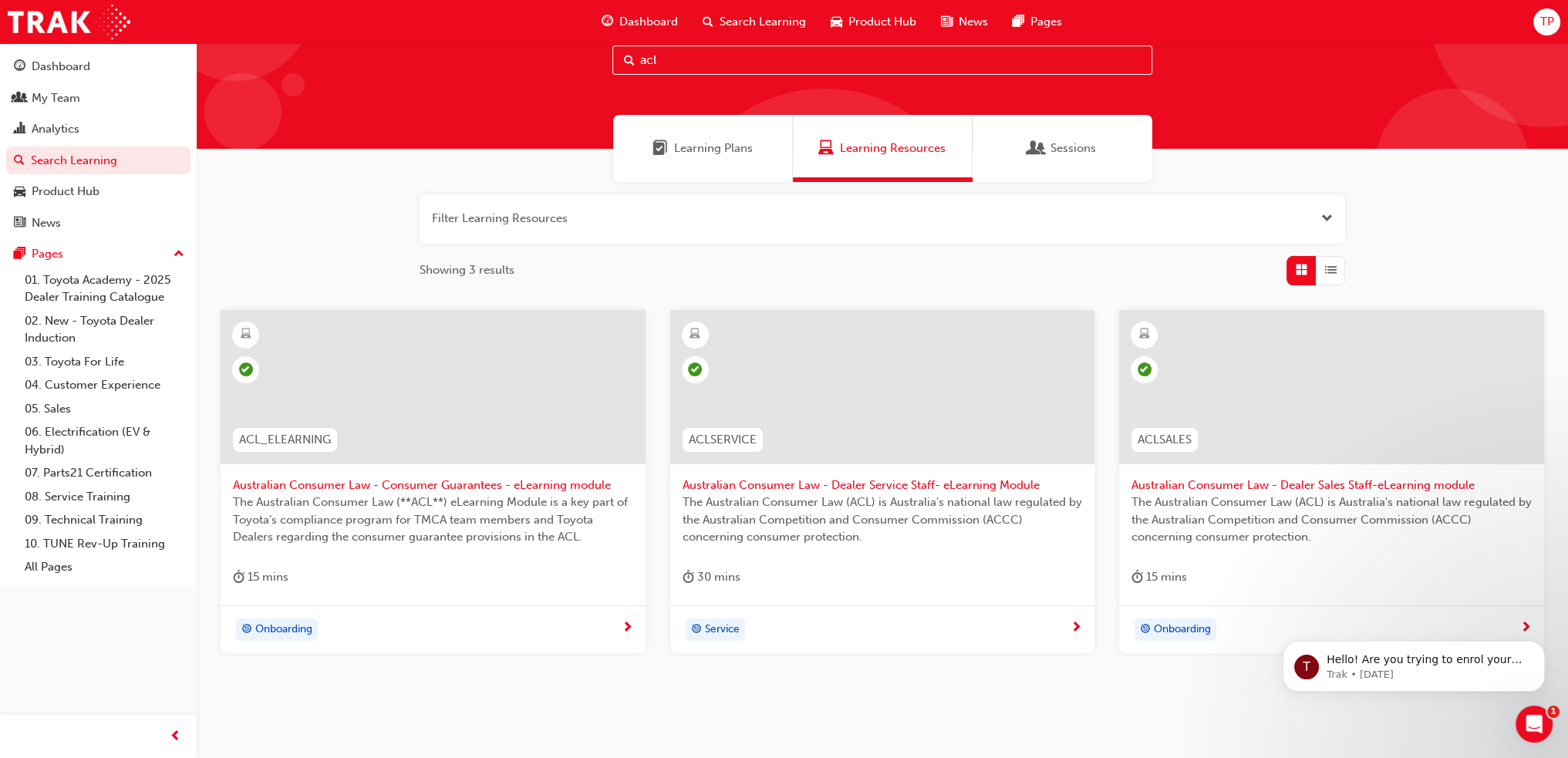
scroll to position [92, 0]
